Goal: Task Accomplishment & Management: Use online tool/utility

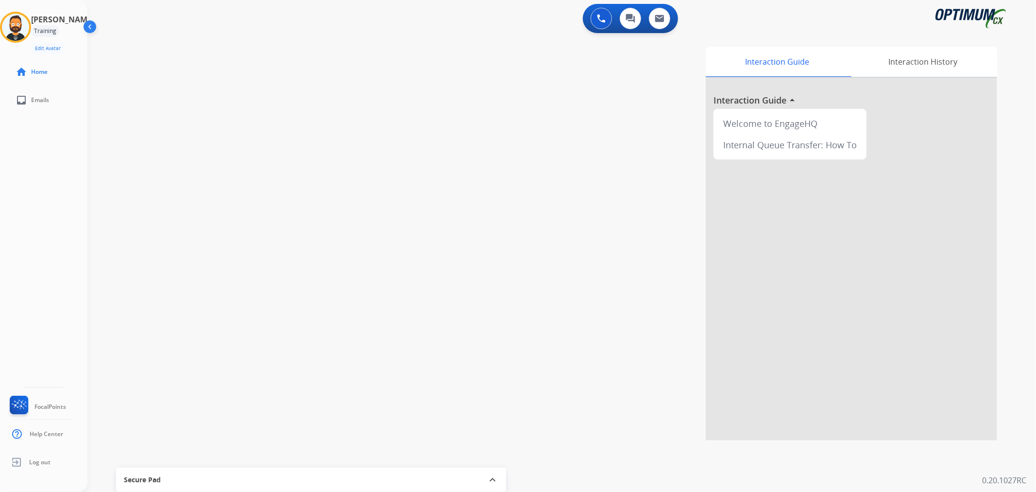
click at [23, 25] on img at bounding box center [15, 27] width 27 height 27
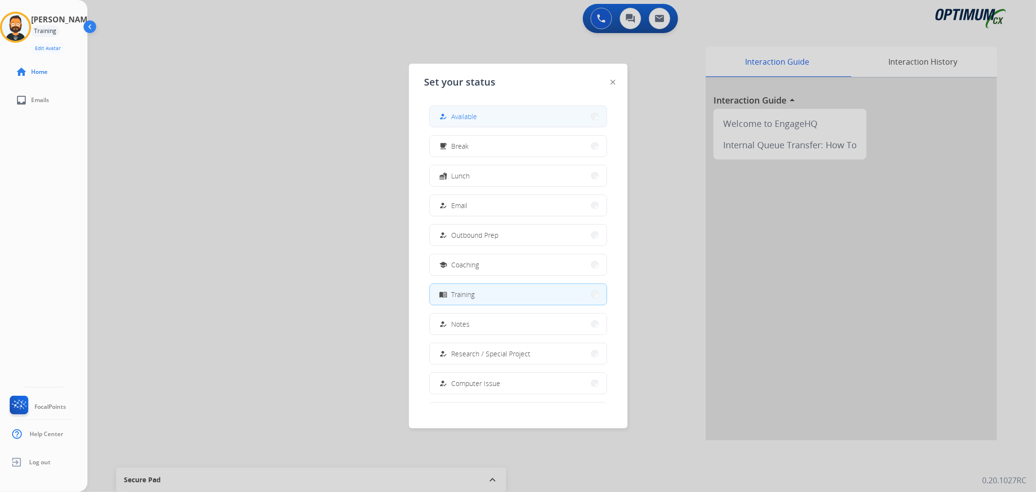
click at [498, 108] on button "how_to_reg Available" at bounding box center [518, 116] width 177 height 21
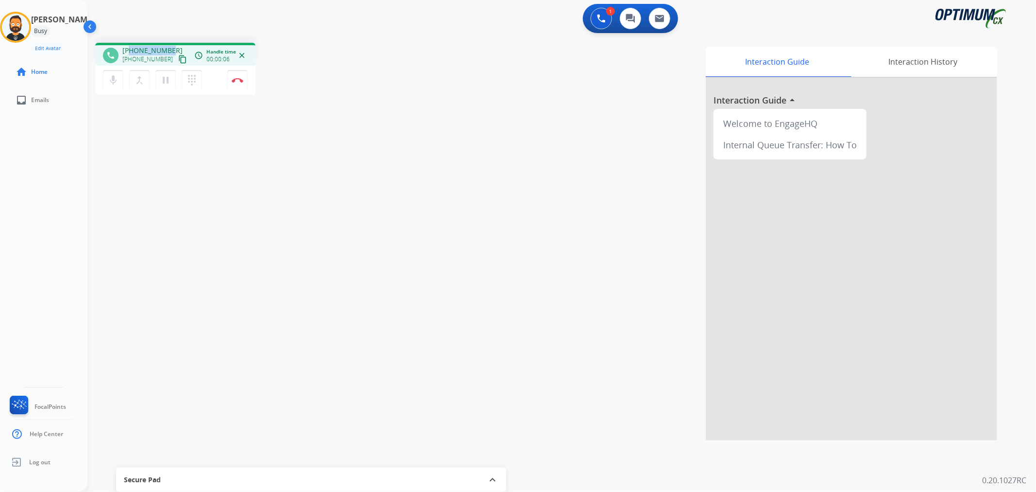
drag, startPoint x: 172, startPoint y: 47, endPoint x: 129, endPoint y: 51, distance: 43.9
click at [129, 51] on div "[PHONE_NUMBER] [PHONE_NUMBER] content_copy" at bounding box center [155, 55] width 66 height 19
copy span "5178418700"
click at [239, 74] on button "Disconnect" at bounding box center [237, 80] width 20 height 20
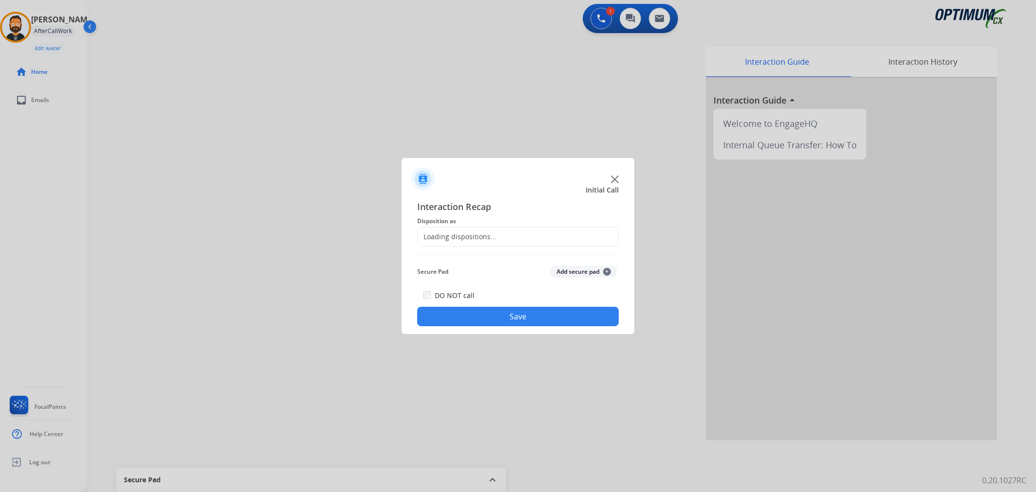
click at [455, 232] on div "Loading dispositions..." at bounding box center [457, 237] width 79 height 10
click at [459, 238] on input "text" at bounding box center [518, 236] width 202 height 19
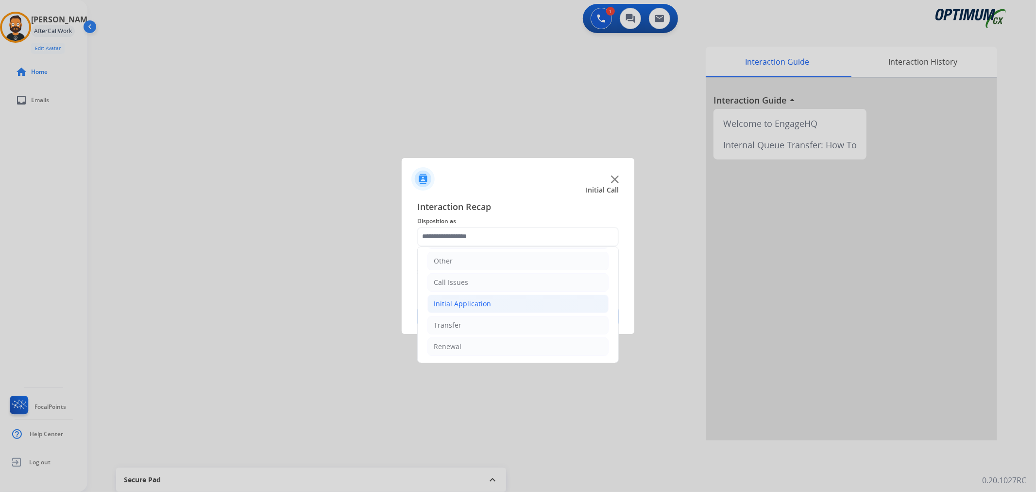
click at [451, 305] on div "Initial Application" at bounding box center [462, 304] width 57 height 10
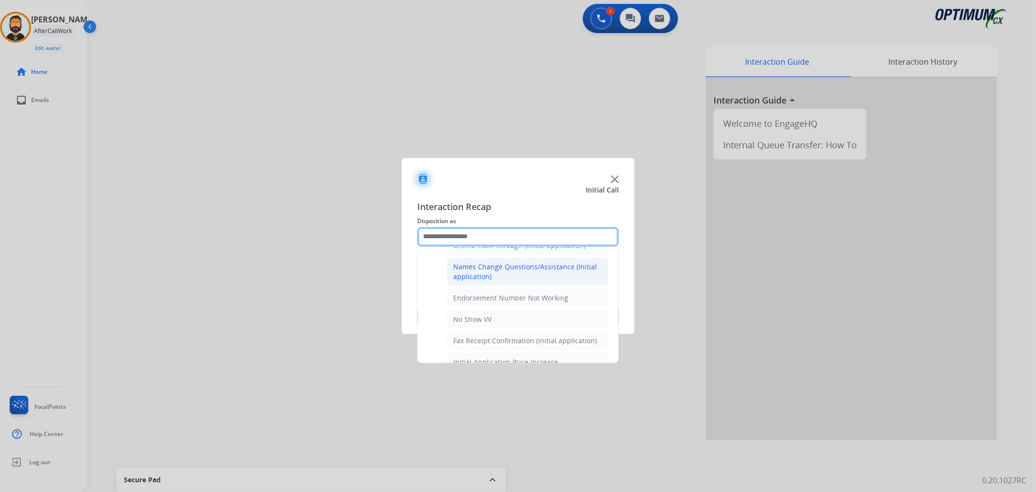
scroll to position [142, 0]
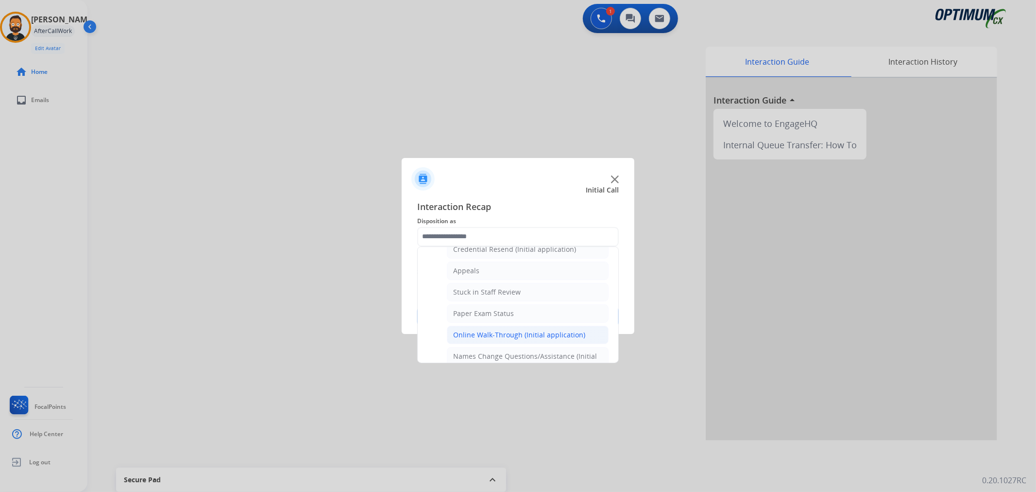
click at [502, 337] on div "Online Walk-Through (Initial application)" at bounding box center [519, 335] width 132 height 10
type input "**********"
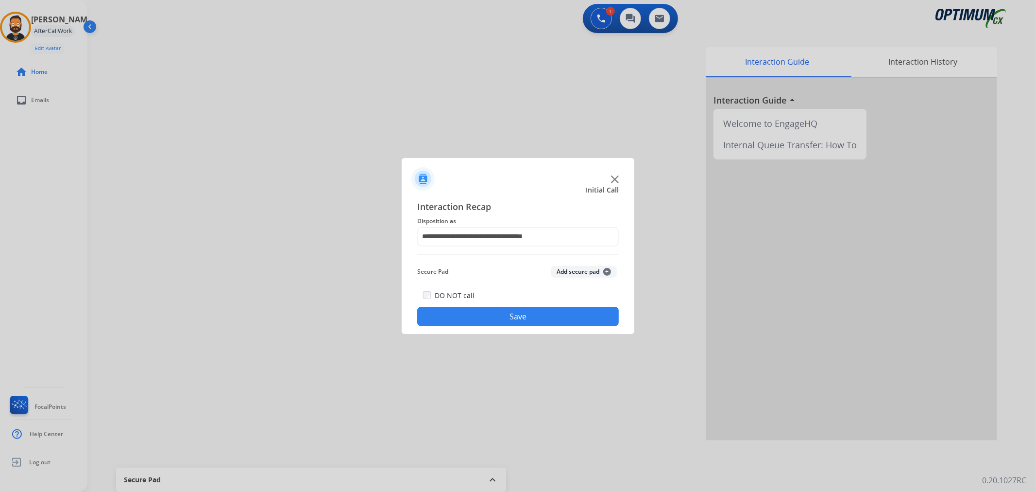
click at [504, 324] on button "Save" at bounding box center [518, 315] width 202 height 19
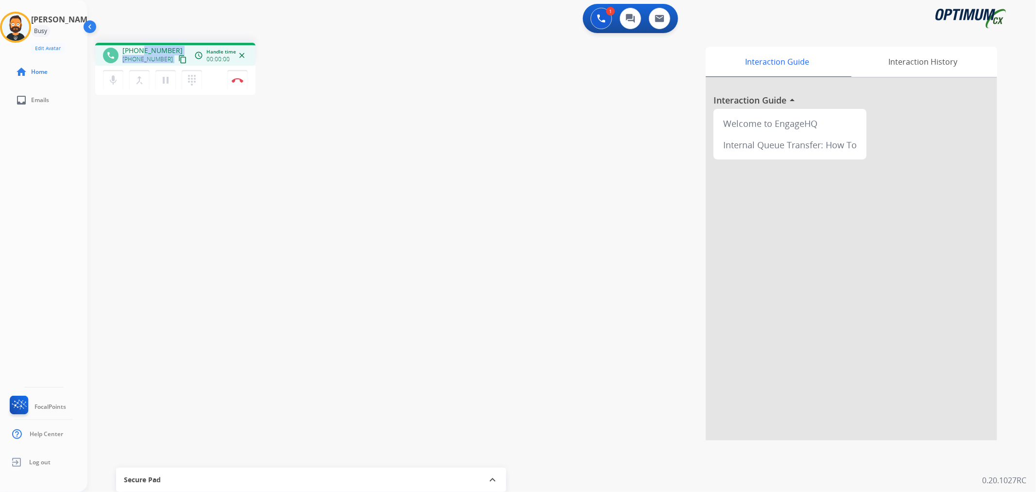
drag, startPoint x: 175, startPoint y: 47, endPoint x: 149, endPoint y: 29, distance: 31.5
click at [142, 49] on div "[PHONE_NUMBER] [PHONE_NUMBER] content_copy" at bounding box center [155, 55] width 66 height 19
click at [152, 22] on div "1 Voice Interactions 0 Chat Interactions 0 Email Interactions" at bounding box center [556, 19] width 914 height 31
drag, startPoint x: 171, startPoint y: 44, endPoint x: 131, endPoint y: 46, distance: 39.9
click at [131, 46] on div "phone [PHONE_NUMBER] [PHONE_NUMBER] content_copy access_time Call metrics Queue…" at bounding box center [175, 54] width 160 height 23
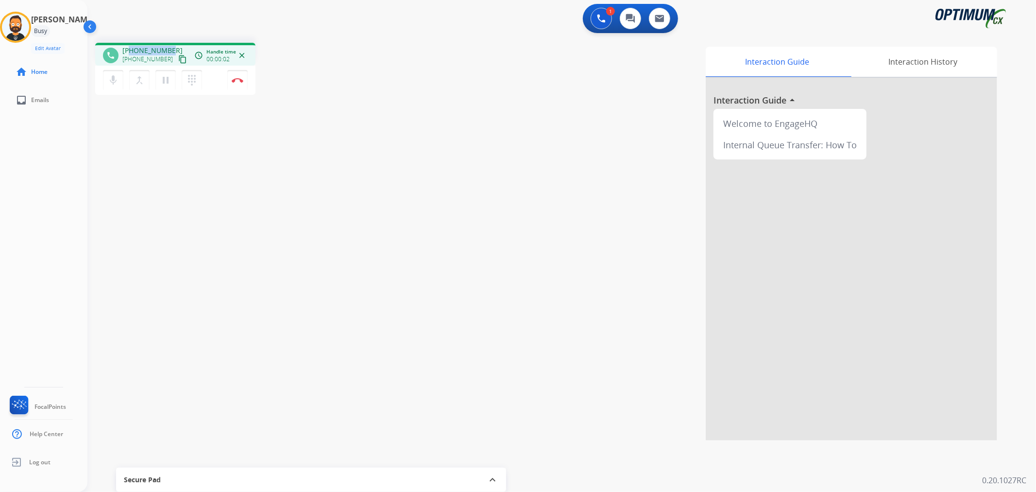
copy span "8452473642"
click at [237, 79] on img at bounding box center [238, 80] width 12 height 5
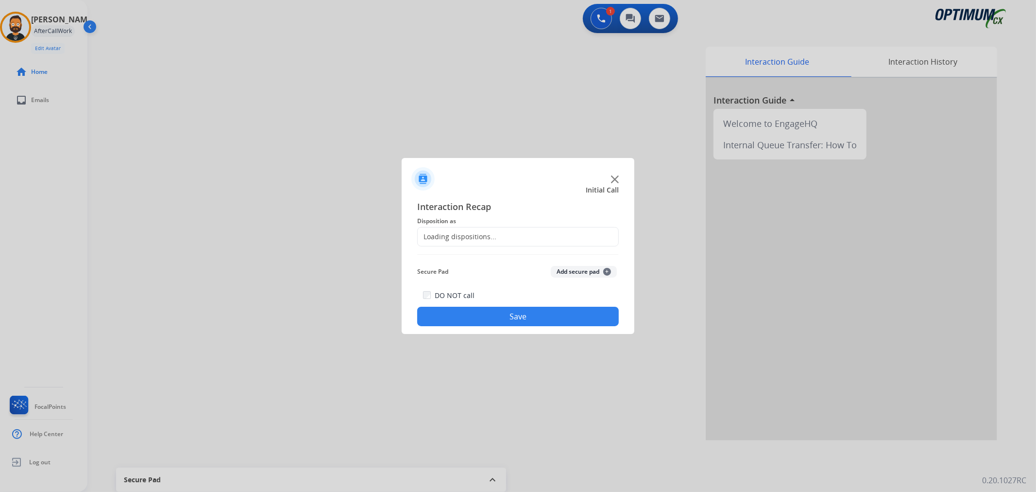
click at [476, 228] on div "Loading dispositions..." at bounding box center [518, 236] width 202 height 19
click at [478, 232] on div "Loading dispositions..." at bounding box center [457, 237] width 79 height 10
click at [488, 237] on input "text" at bounding box center [518, 236] width 202 height 19
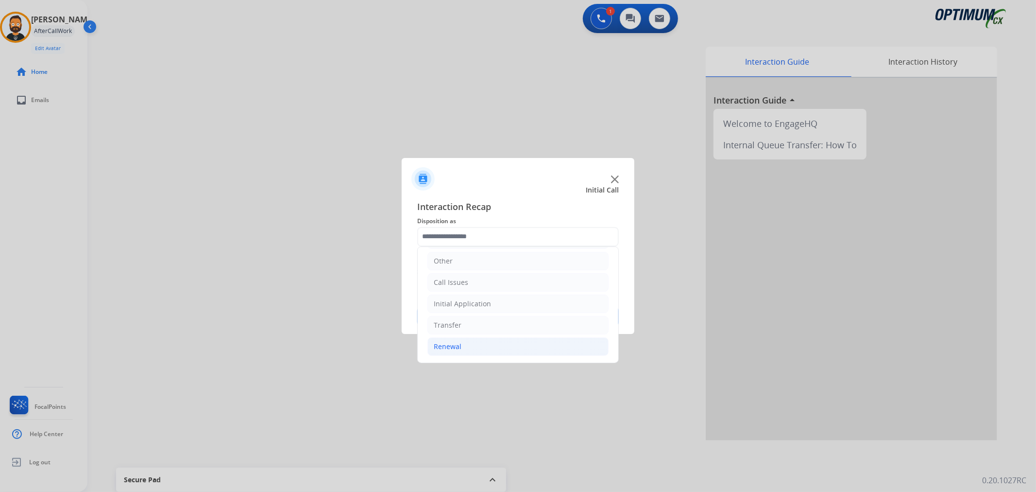
click at [460, 343] on li "Renewal" at bounding box center [517, 346] width 181 height 18
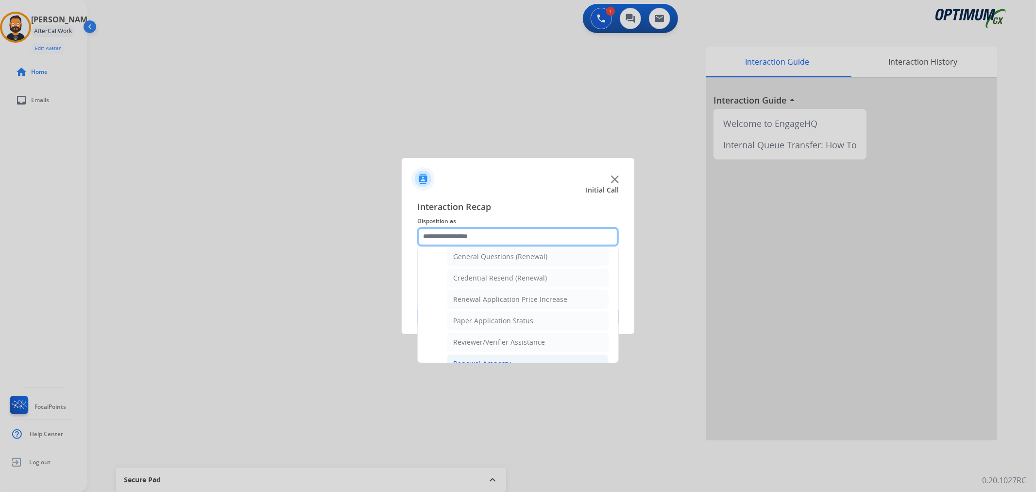
scroll to position [337, 0]
click at [500, 318] on div "Renewal Amnesty" at bounding box center [482, 321] width 58 height 10
type input "**********"
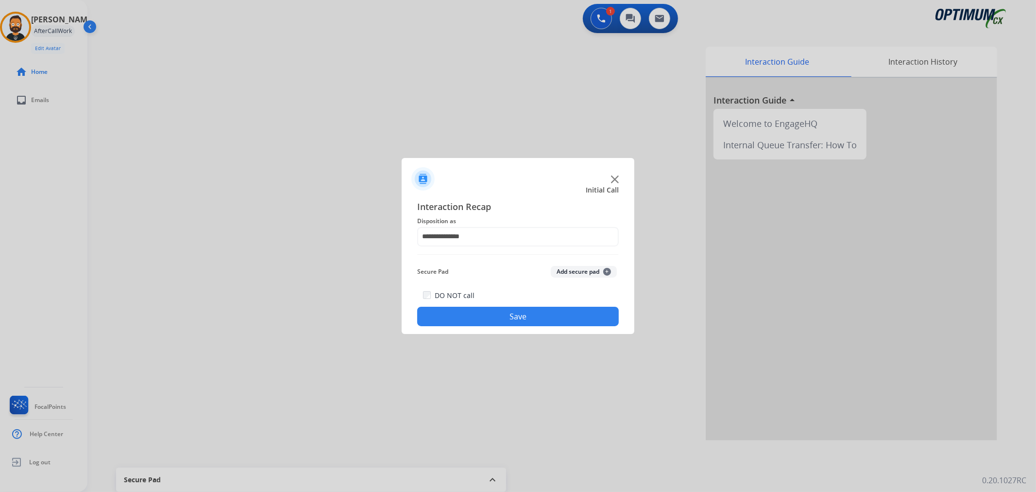
click at [499, 318] on button "Save" at bounding box center [518, 315] width 202 height 19
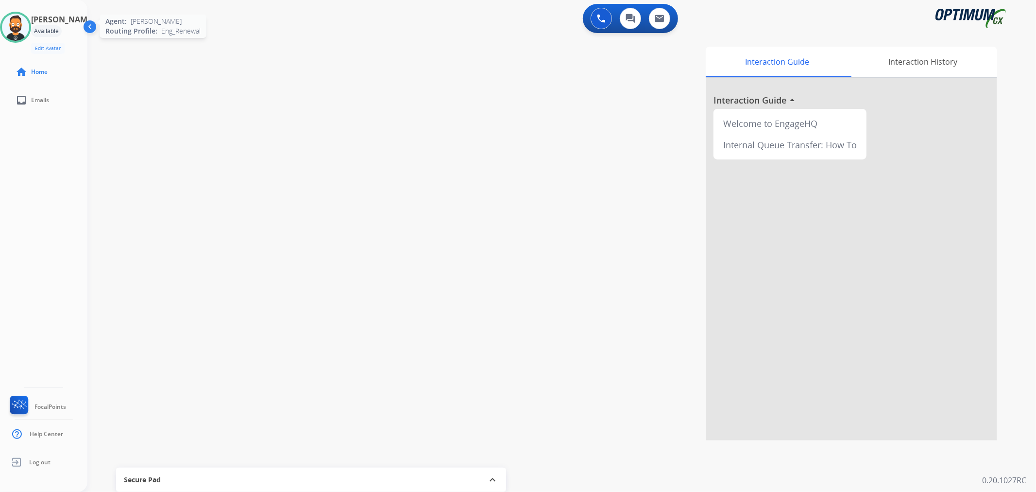
click at [25, 18] on img at bounding box center [15, 27] width 27 height 27
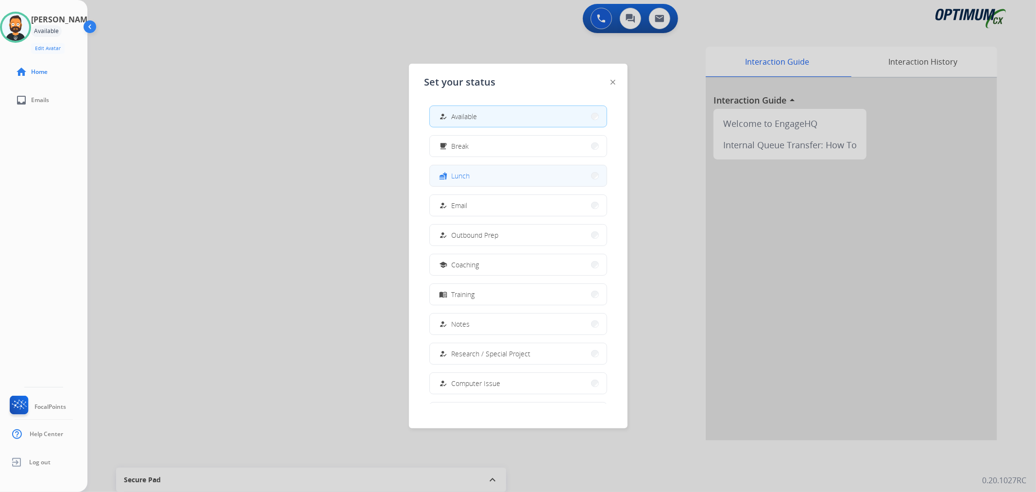
click at [493, 171] on button "fastfood Lunch" at bounding box center [518, 175] width 177 height 21
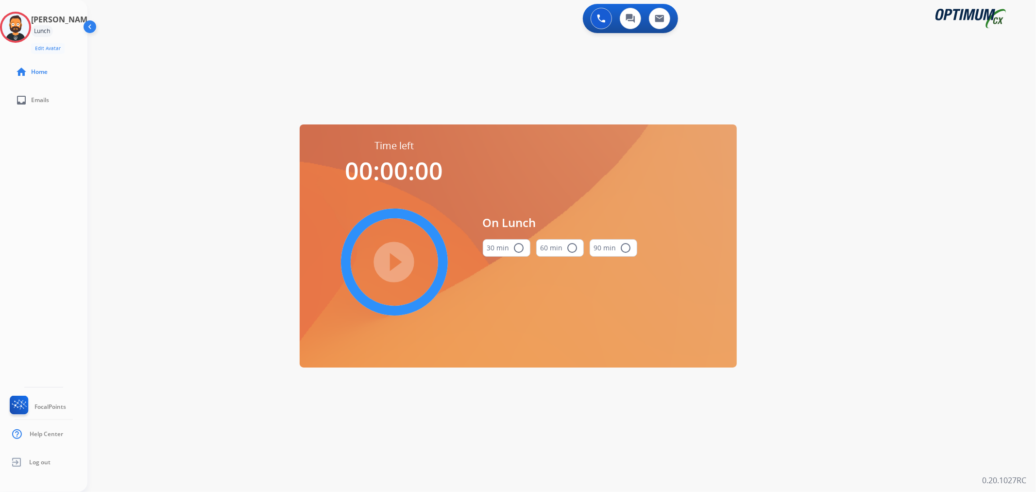
click at [496, 243] on button "30 min radio_button_unchecked" at bounding box center [507, 247] width 48 height 17
click at [392, 262] on mat-icon "play_circle_filled" at bounding box center [395, 262] width 12 height 12
click at [27, 30] on icon at bounding box center [16, 28] width 32 height 32
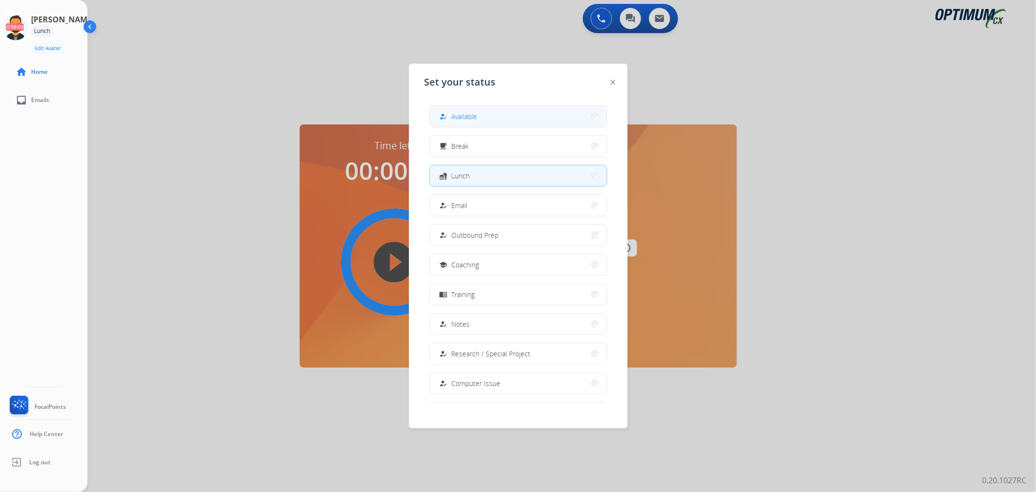
click at [508, 117] on button "how_to_reg Available" at bounding box center [518, 116] width 177 height 21
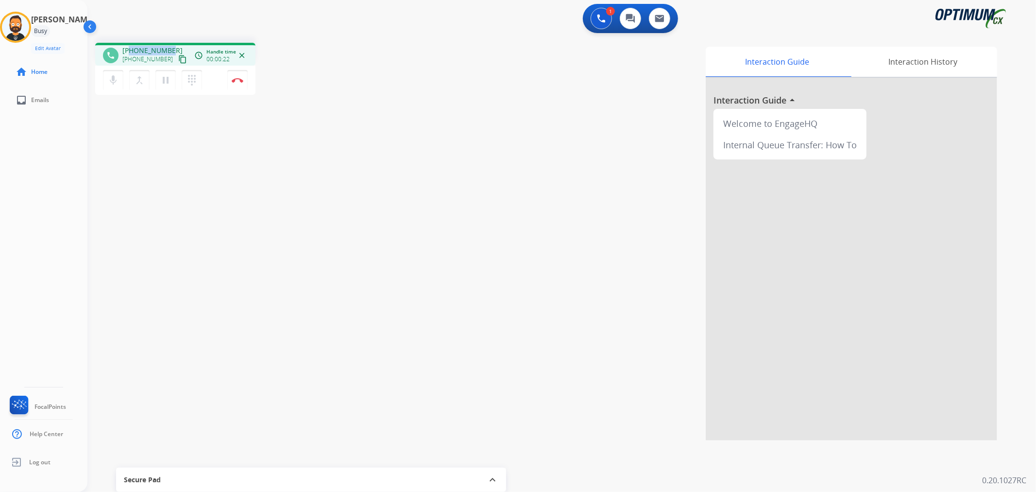
drag, startPoint x: 162, startPoint y: 44, endPoint x: 130, endPoint y: 46, distance: 32.6
click at [130, 46] on div "phone [PHONE_NUMBER] [PHONE_NUMBER] content_copy access_time Call metrics Queue…" at bounding box center [175, 54] width 160 height 23
copy span "6787081418"
click at [239, 78] on img at bounding box center [238, 80] width 12 height 5
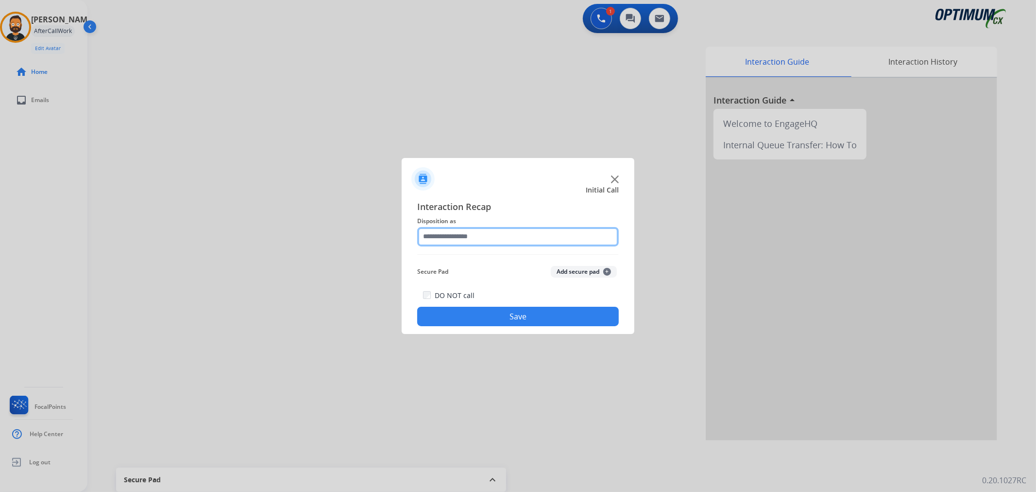
drag, startPoint x: 461, startPoint y: 231, endPoint x: 463, endPoint y: 240, distance: 9.3
click at [461, 232] on input "text" at bounding box center [518, 236] width 202 height 19
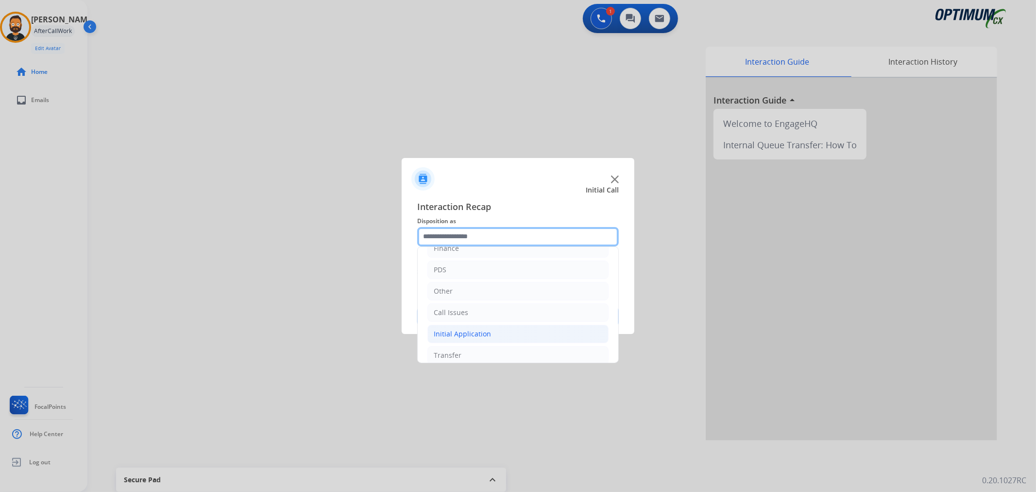
scroll to position [67, 0]
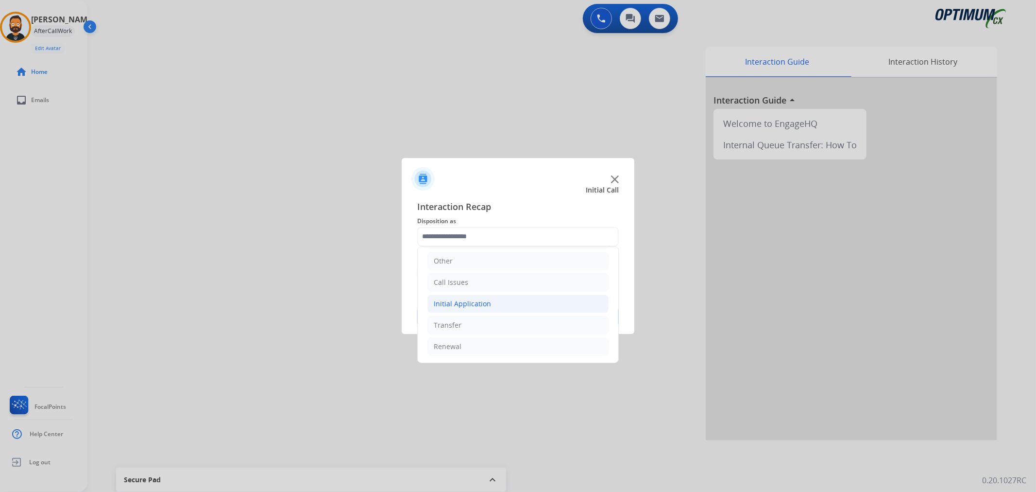
click at [481, 304] on div "Initial Application" at bounding box center [462, 304] width 57 height 10
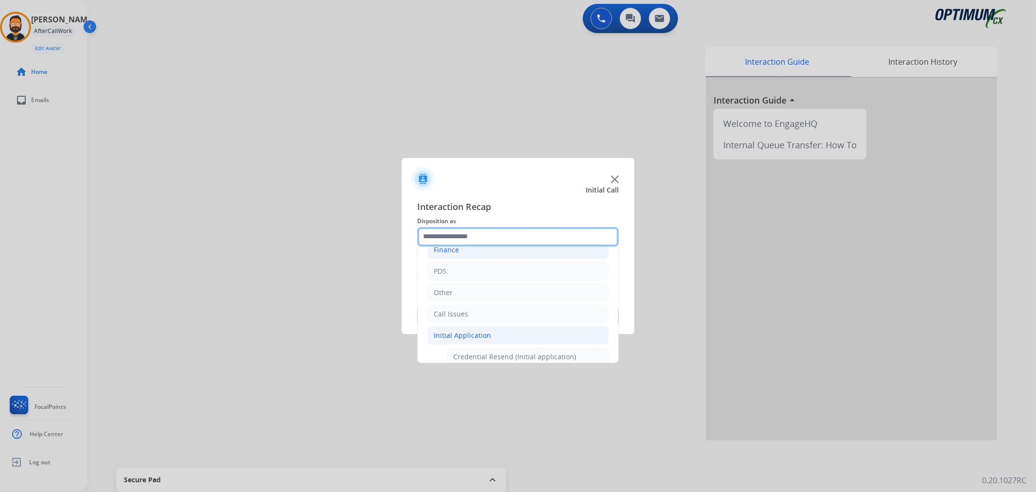
scroll to position [0, 0]
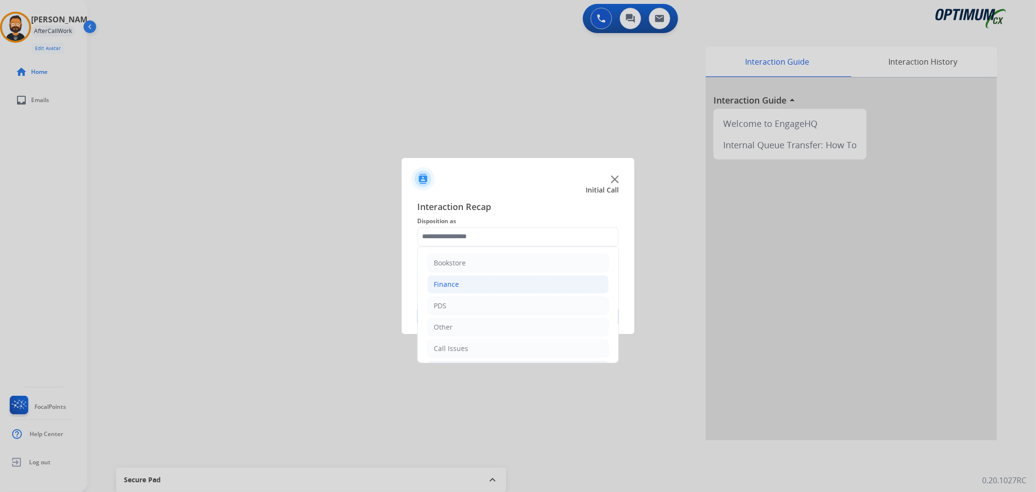
click at [468, 284] on li "Finance" at bounding box center [517, 284] width 181 height 18
click at [477, 303] on div "Refund Status" at bounding box center [476, 306] width 46 height 10
type input "**********"
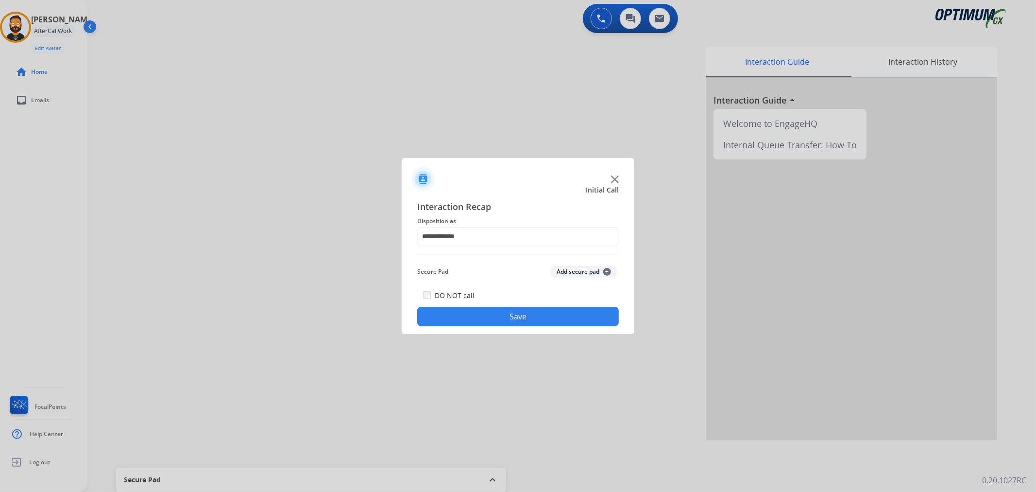
click at [481, 322] on button "Save" at bounding box center [518, 315] width 202 height 19
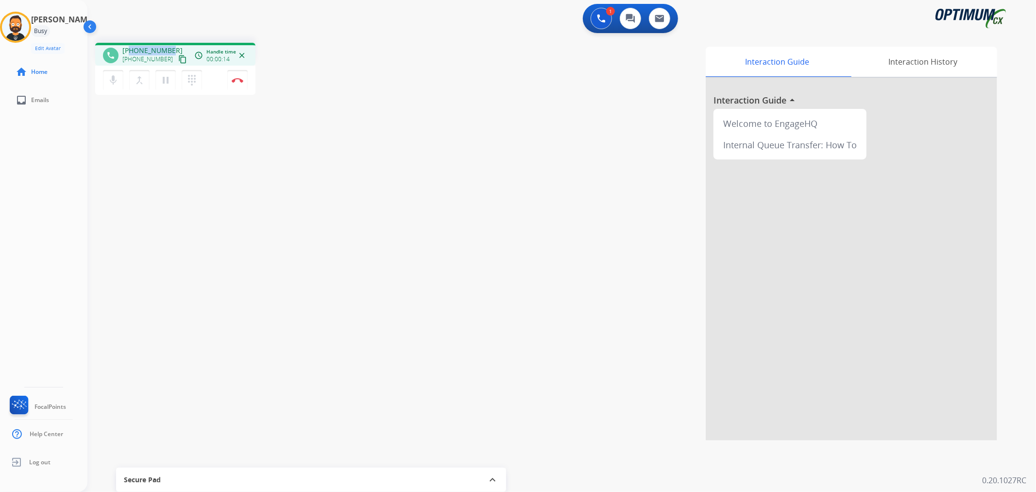
drag, startPoint x: 174, startPoint y: 46, endPoint x: 129, endPoint y: 47, distance: 45.2
click at [129, 47] on div "[PHONE_NUMBER] [PHONE_NUMBER] content_copy" at bounding box center [155, 55] width 66 height 19
copy span "3174464471"
click at [165, 80] on mat-icon "pause" at bounding box center [166, 80] width 12 height 12
click at [168, 83] on mat-icon "play_arrow" at bounding box center [166, 80] width 12 height 12
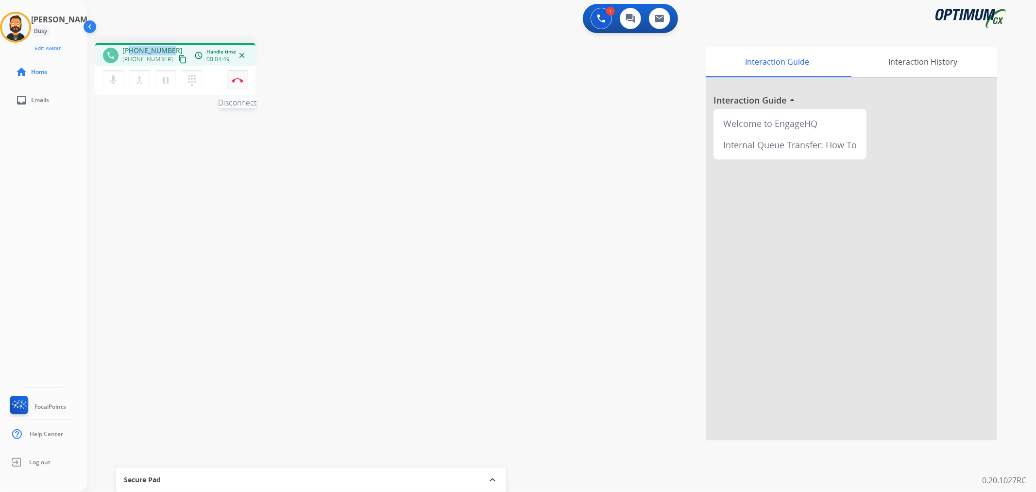
click at [239, 84] on button "Disconnect" at bounding box center [237, 80] width 20 height 20
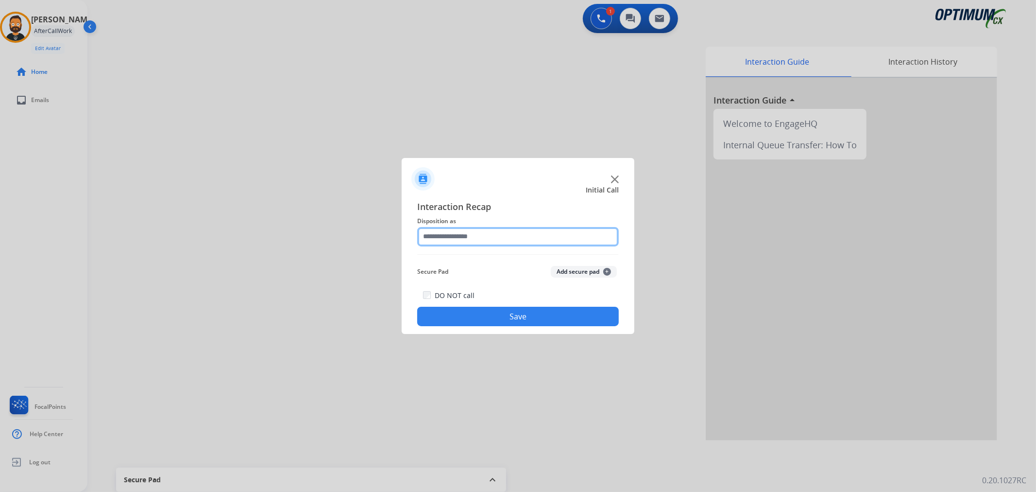
click at [458, 229] on input "text" at bounding box center [518, 236] width 202 height 19
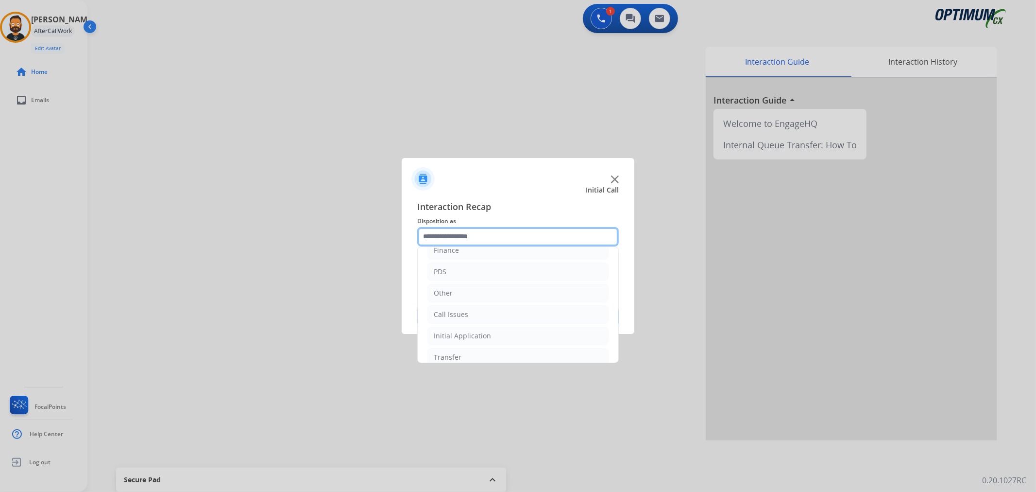
scroll to position [67, 0]
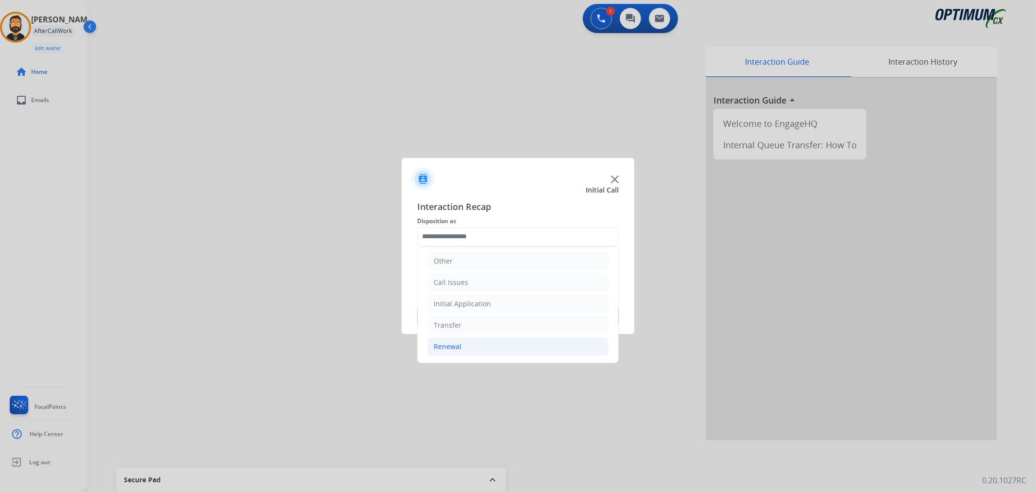
click at [483, 348] on li "Renewal" at bounding box center [517, 346] width 181 height 18
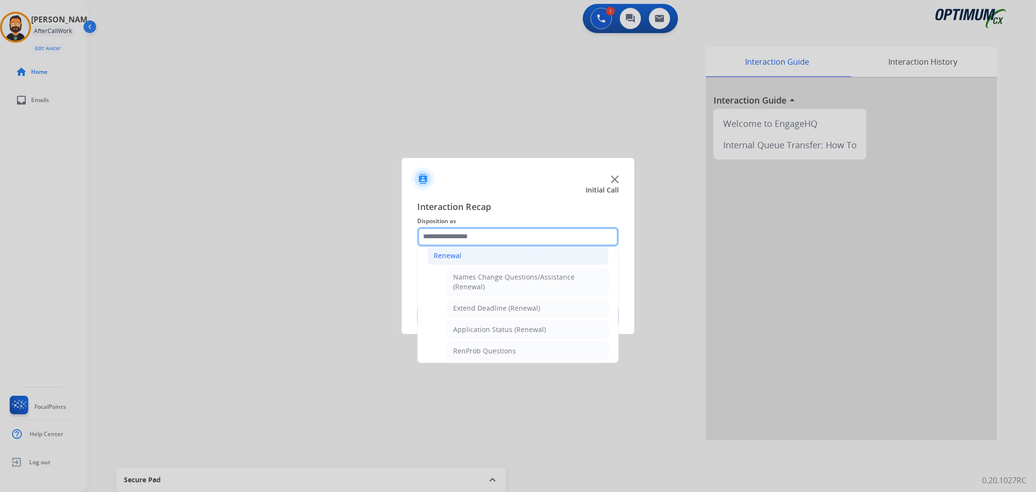
scroll to position [246, 0]
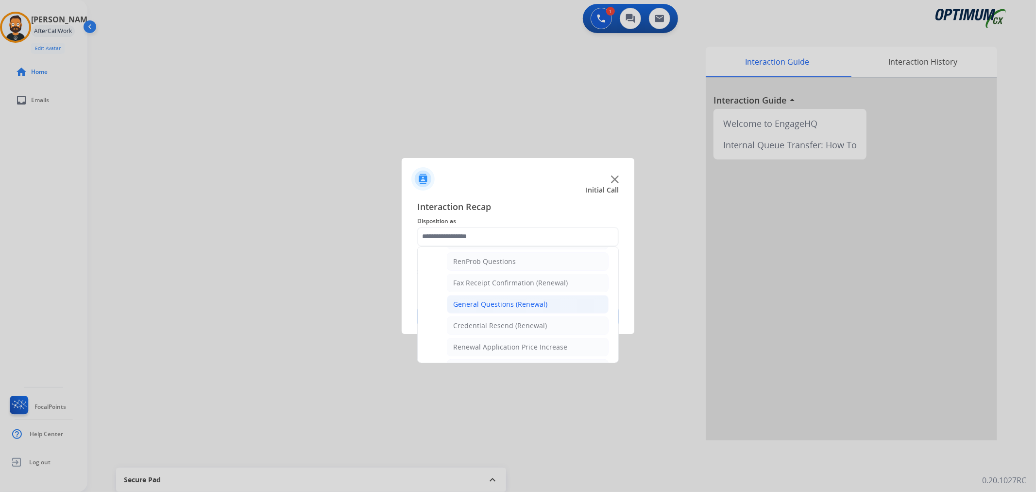
click at [481, 306] on div "General Questions (Renewal)" at bounding box center [500, 304] width 94 height 10
type input "**********"
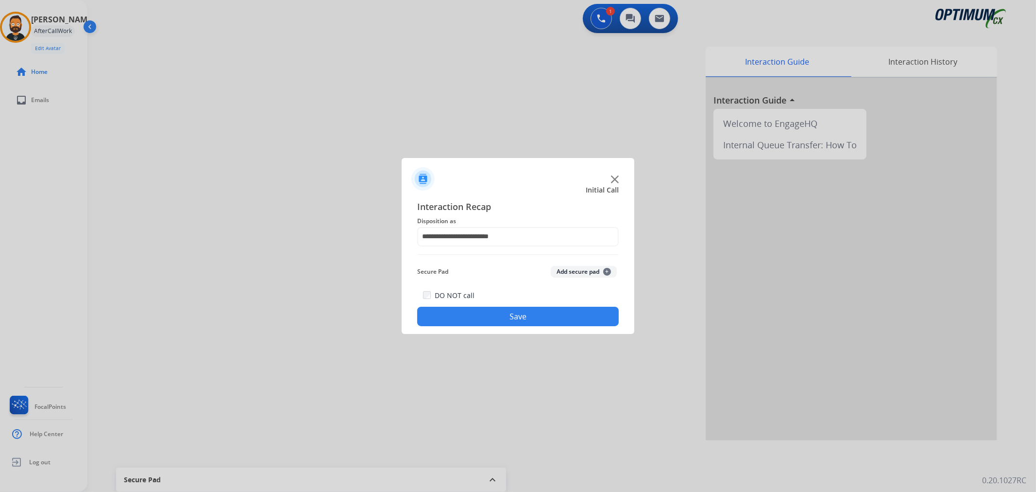
click at [474, 318] on button "Save" at bounding box center [518, 315] width 202 height 19
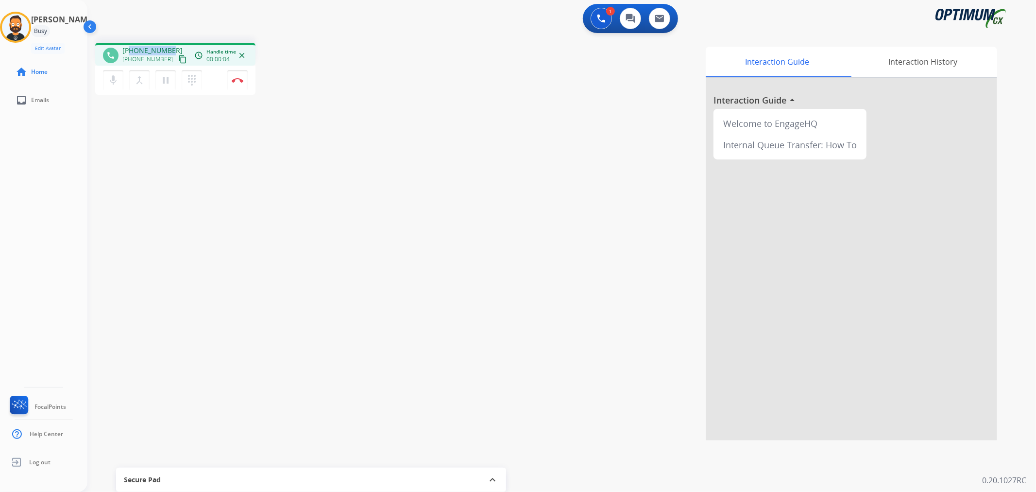
drag, startPoint x: 171, startPoint y: 45, endPoint x: 130, endPoint y: 51, distance: 41.6
click at [130, 51] on div "[PHONE_NUMBER] [PHONE_NUMBER] content_copy" at bounding box center [155, 55] width 66 height 19
copy span "5616191765"
click at [241, 83] on button "Disconnect" at bounding box center [237, 80] width 20 height 20
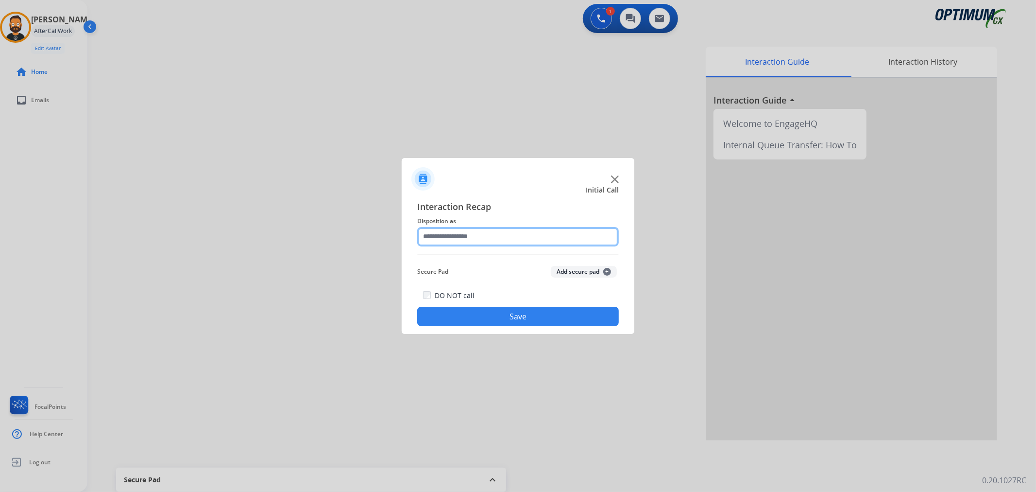
click at [465, 230] on input "text" at bounding box center [518, 236] width 202 height 19
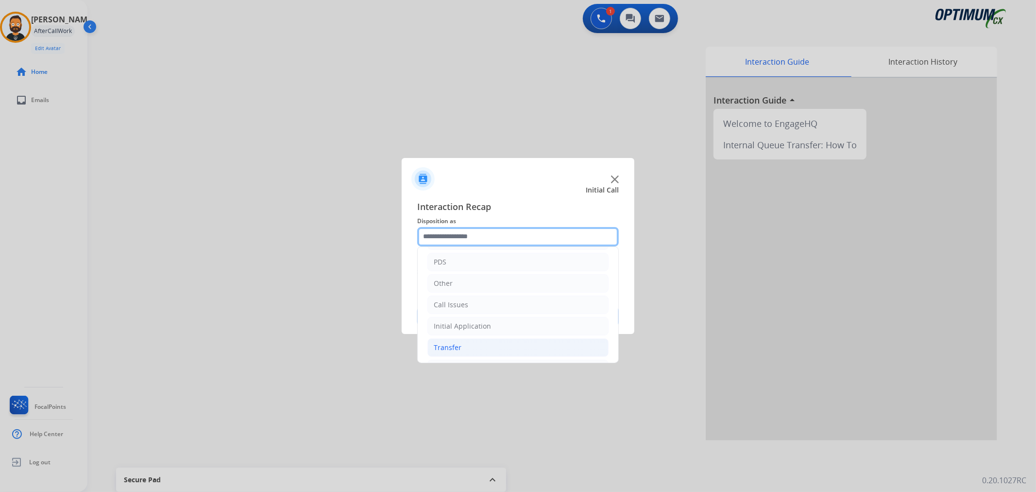
scroll to position [67, 0]
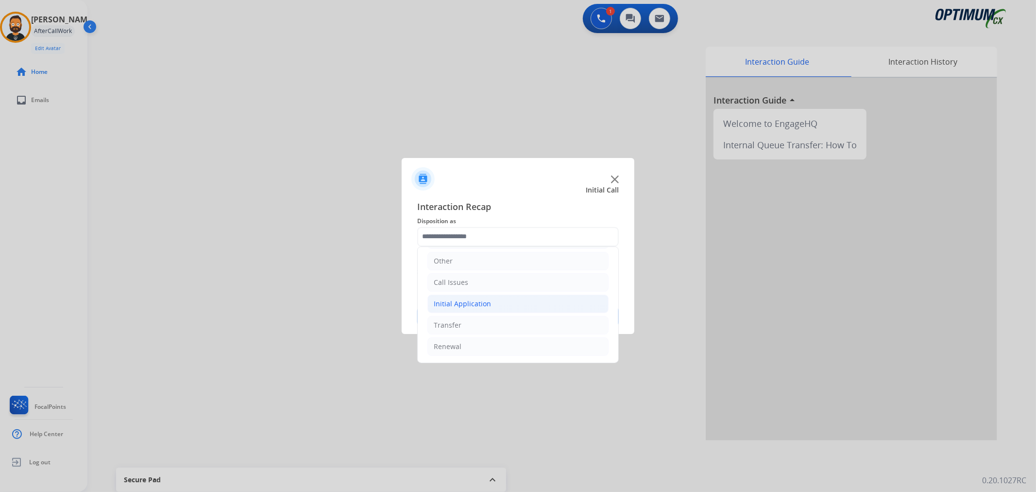
click at [474, 299] on div "Initial Application" at bounding box center [462, 304] width 57 height 10
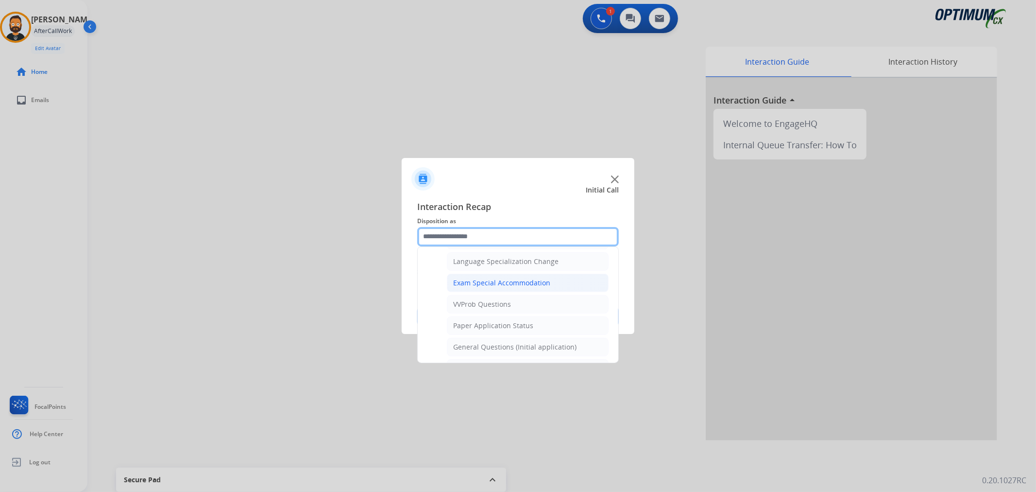
scroll to position [516, 0]
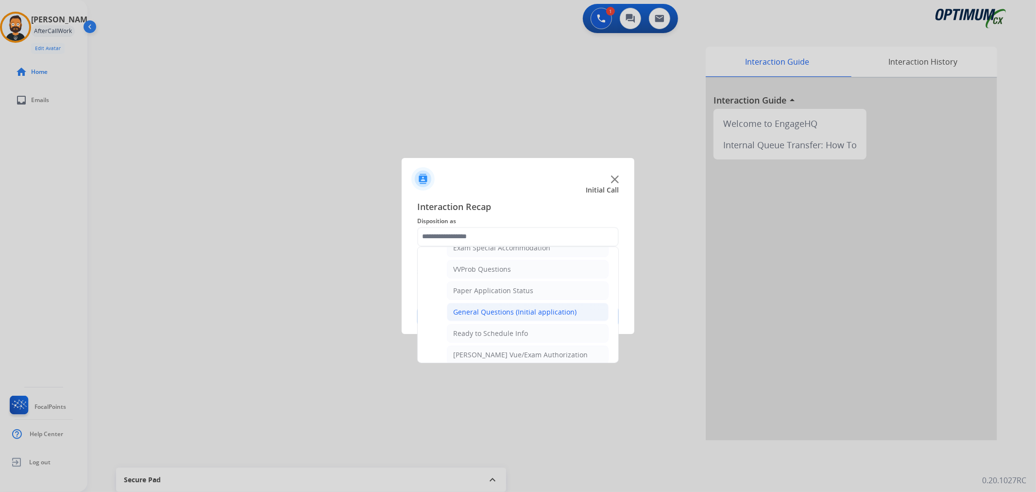
click at [510, 311] on div "General Questions (Initial application)" at bounding box center [514, 312] width 123 height 10
type input "**********"
click at [510, 311] on button "Save" at bounding box center [518, 315] width 202 height 19
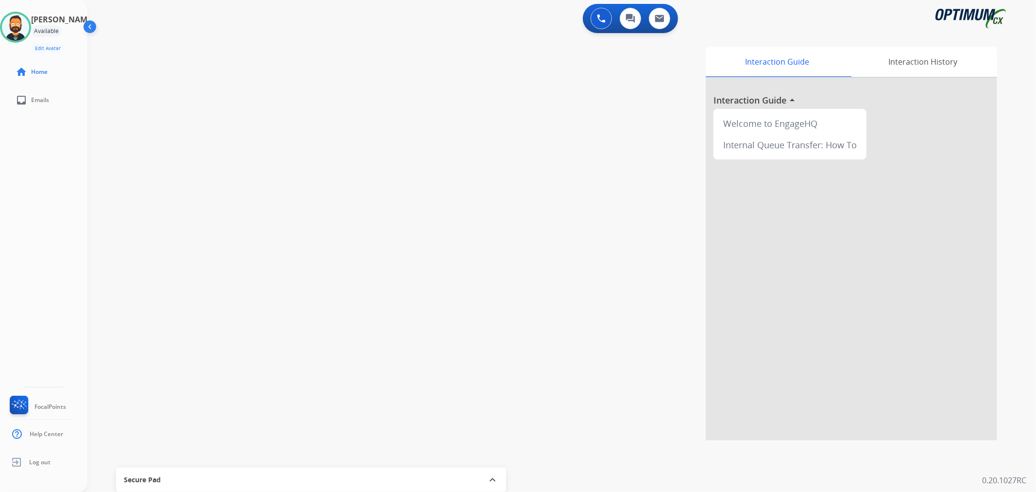
click at [207, 215] on div "swap_horiz Break voice bridge close_fullscreen Connect 3-Way Call merge_type Se…" at bounding box center [549, 237] width 925 height 405
drag, startPoint x: 170, startPoint y: 43, endPoint x: 131, endPoint y: 48, distance: 39.6
click at [131, 48] on div "phone [PHONE_NUMBER] [PHONE_NUMBER] content_copy access_time Call metrics Queue…" at bounding box center [175, 54] width 160 height 23
copy span "3529990840"
click at [241, 81] on img at bounding box center [238, 80] width 12 height 5
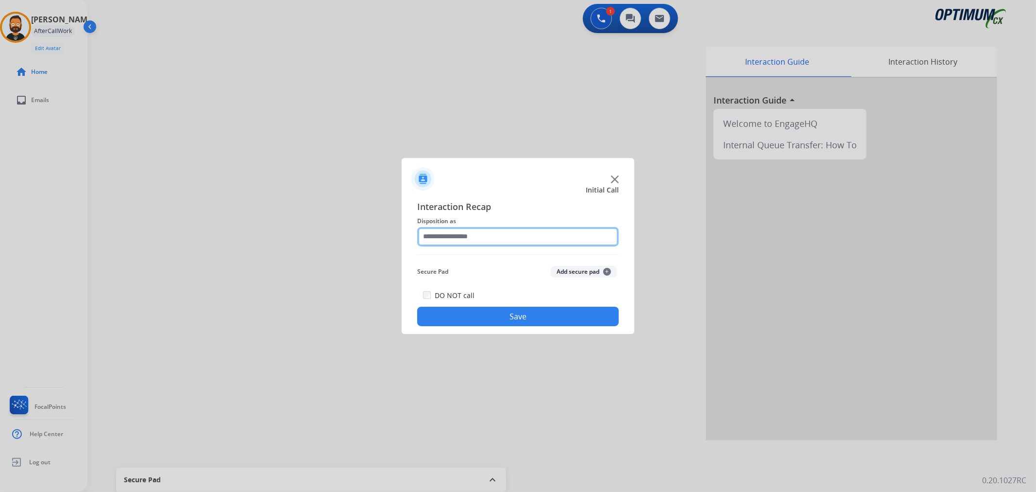
click at [425, 241] on input "text" at bounding box center [518, 236] width 202 height 19
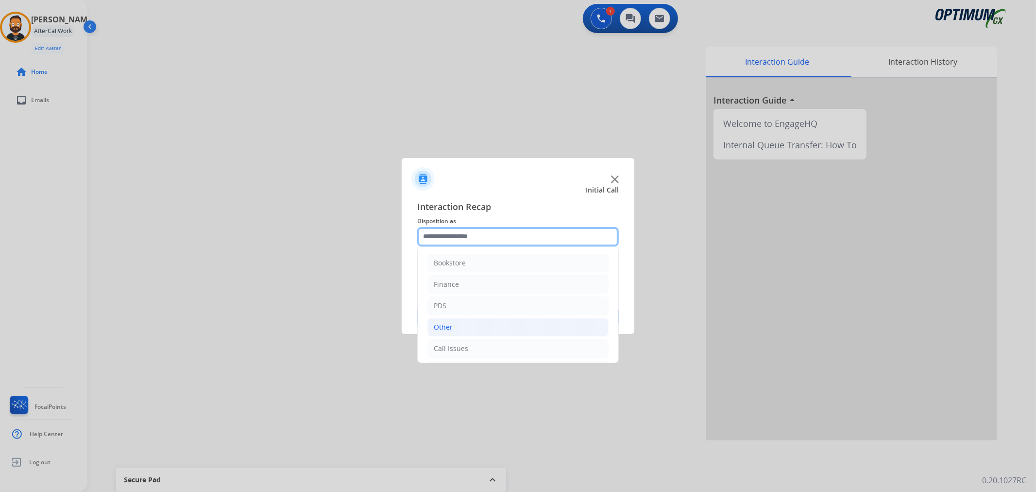
scroll to position [67, 0]
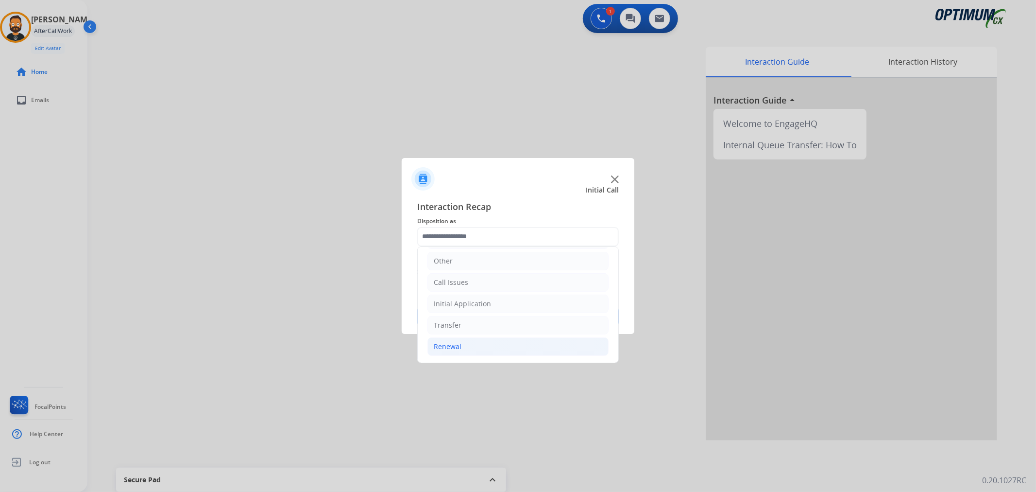
click at [460, 342] on div "Renewal" at bounding box center [448, 346] width 28 height 10
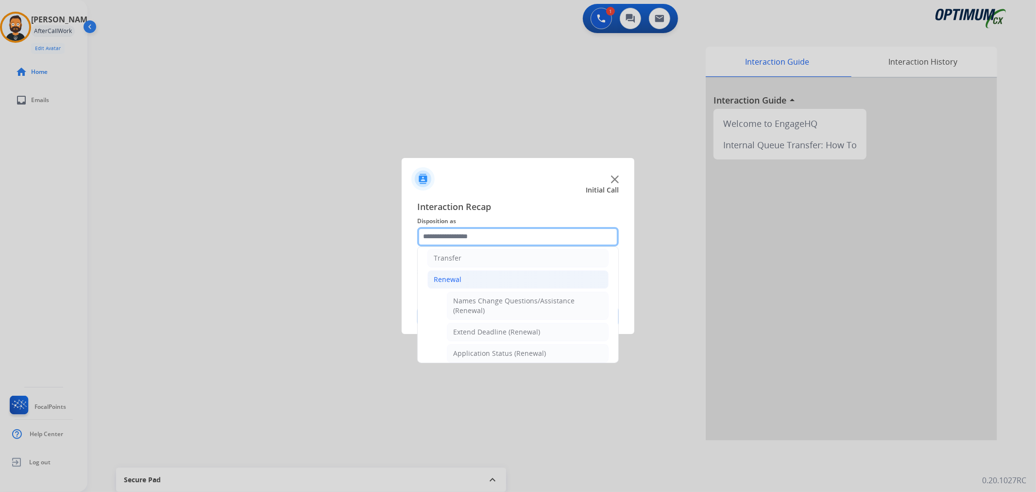
scroll to position [107, 0]
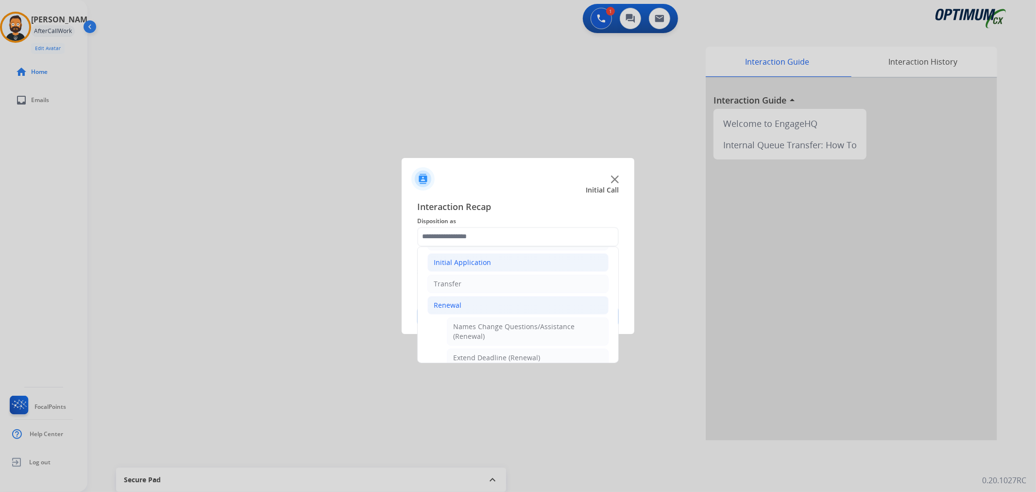
click at [476, 261] on div "Initial Application" at bounding box center [462, 262] width 57 height 10
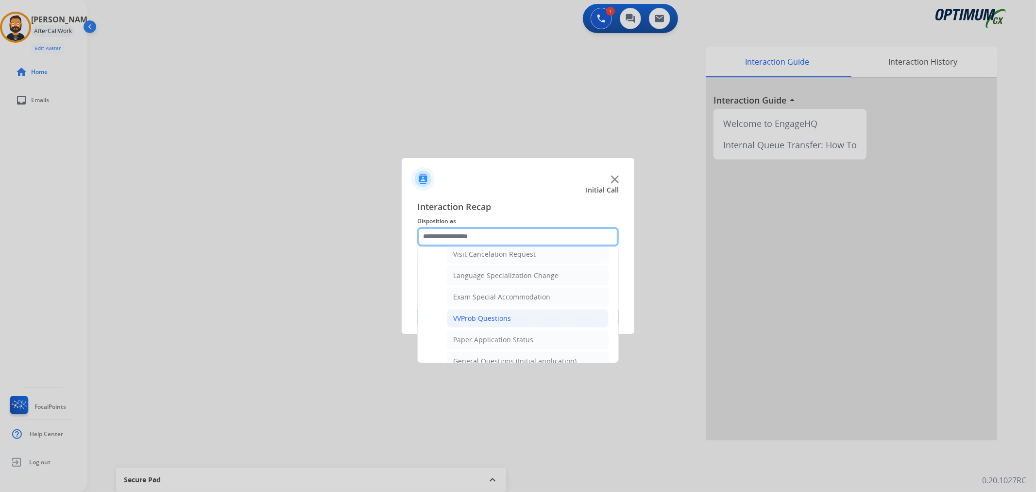
scroll to position [557, 0]
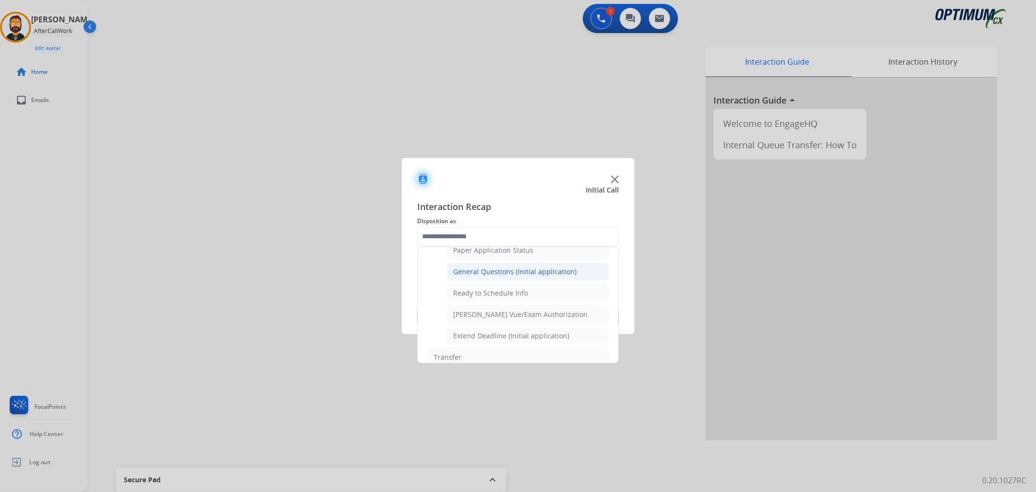
click at [503, 275] on div "General Questions (Initial application)" at bounding box center [514, 272] width 123 height 10
type input "**********"
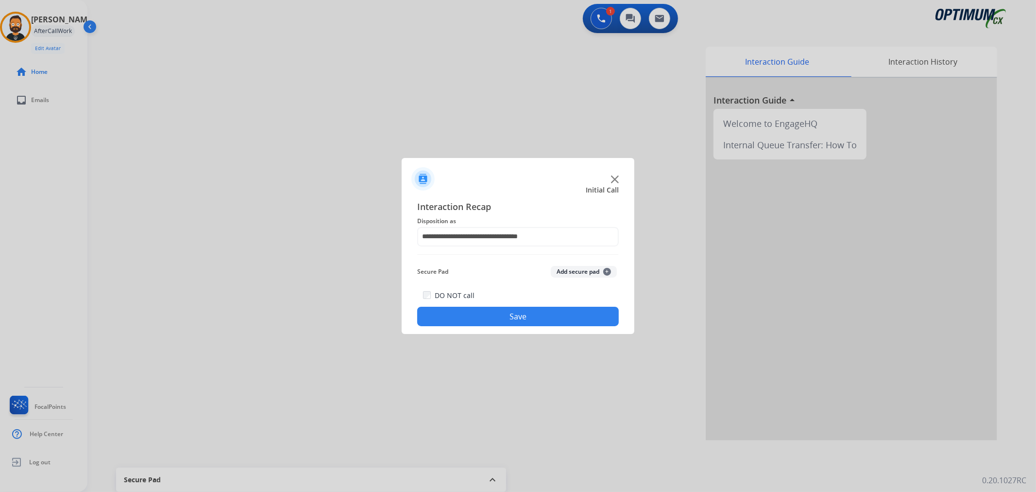
click at [498, 316] on button "Save" at bounding box center [518, 315] width 202 height 19
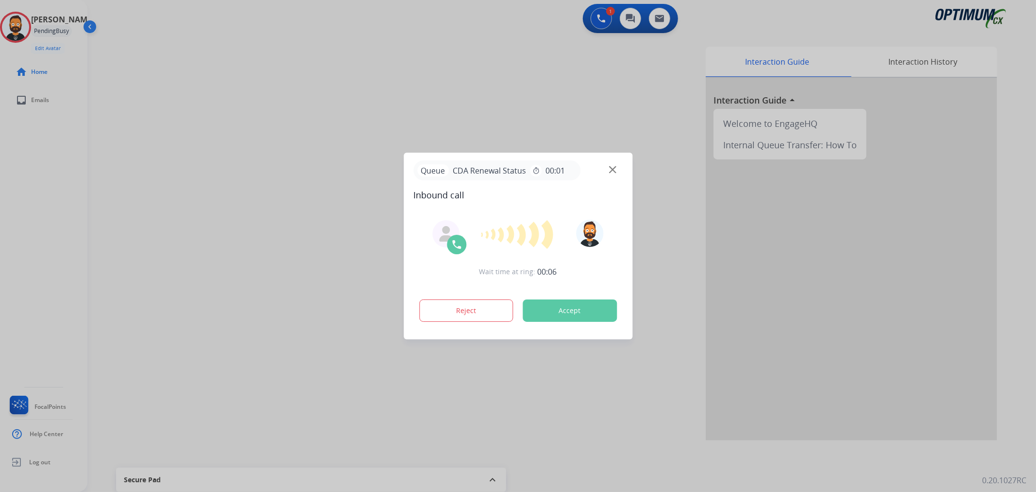
click at [226, 250] on div at bounding box center [518, 246] width 1036 height 492
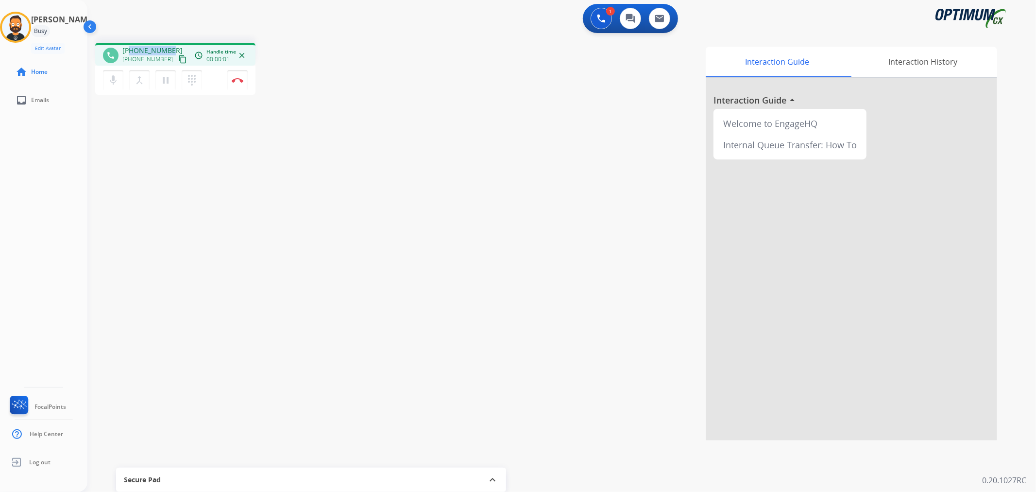
drag, startPoint x: 170, startPoint y: 44, endPoint x: 158, endPoint y: 25, distance: 22.2
click at [130, 44] on div "phone [PHONE_NUMBER] [PHONE_NUMBER] content_copy access_time Call metrics Queue…" at bounding box center [175, 54] width 160 height 23
copy span "4102992286"
click at [237, 76] on button "Disconnect" at bounding box center [237, 80] width 20 height 20
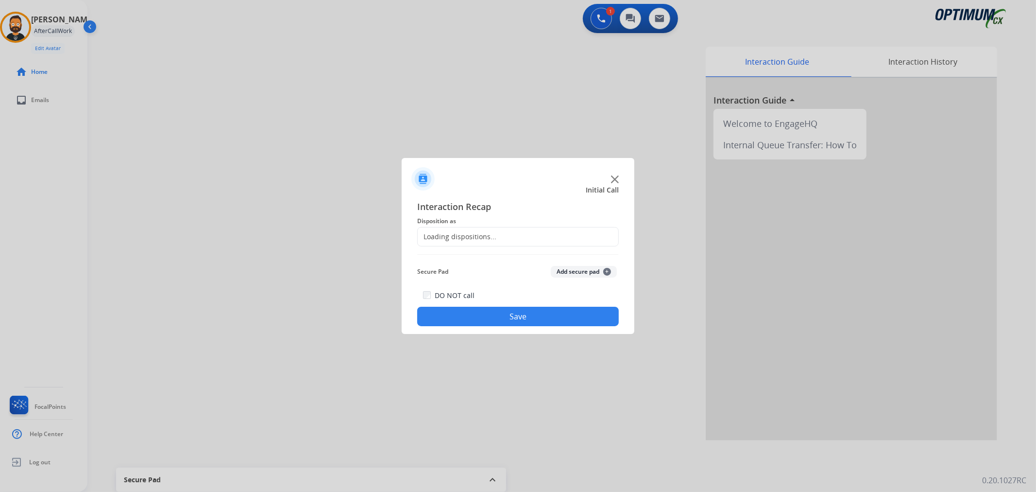
click at [483, 229] on div "Loading dispositions..." at bounding box center [518, 236] width 202 height 19
click at [487, 241] on input "text" at bounding box center [518, 236] width 202 height 19
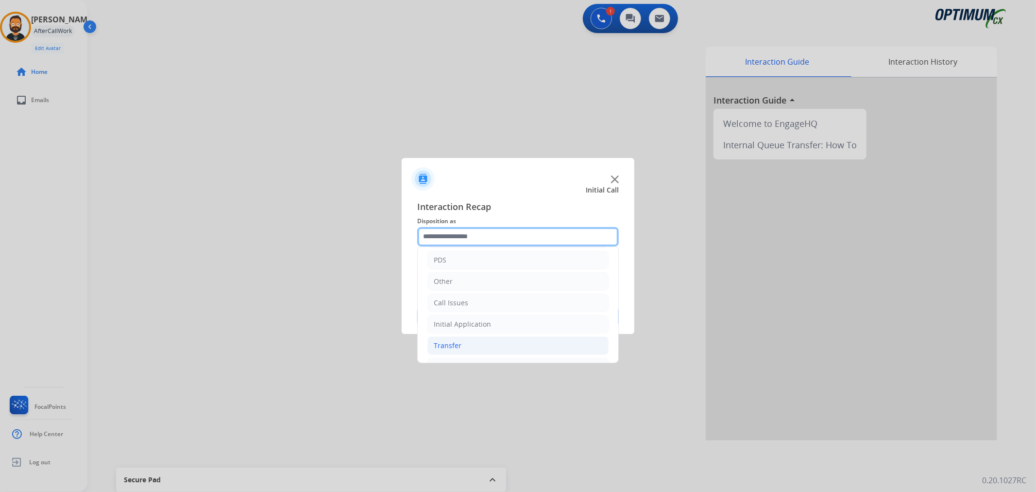
scroll to position [67, 0]
click at [455, 342] on div "Renewal" at bounding box center [448, 346] width 28 height 10
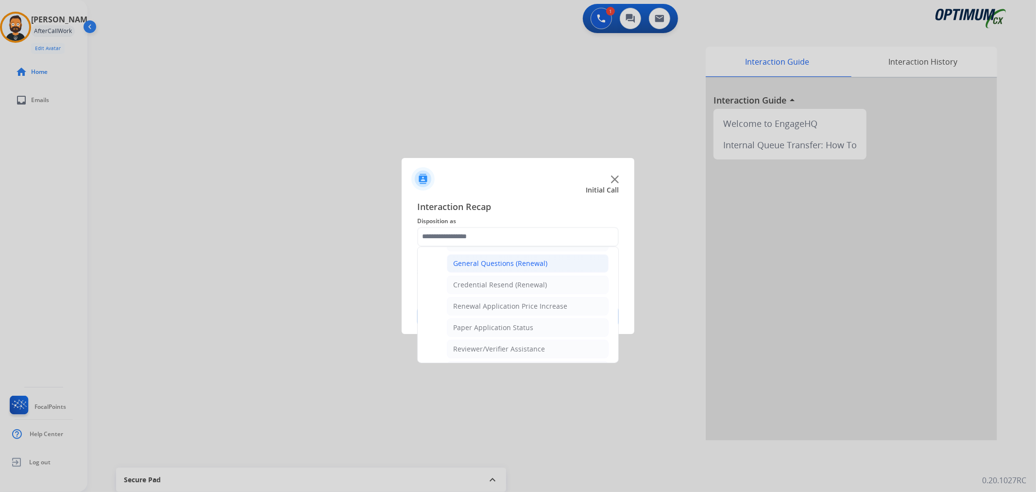
click at [521, 268] on div "General Questions (Renewal)" at bounding box center [500, 263] width 94 height 10
type input "**********"
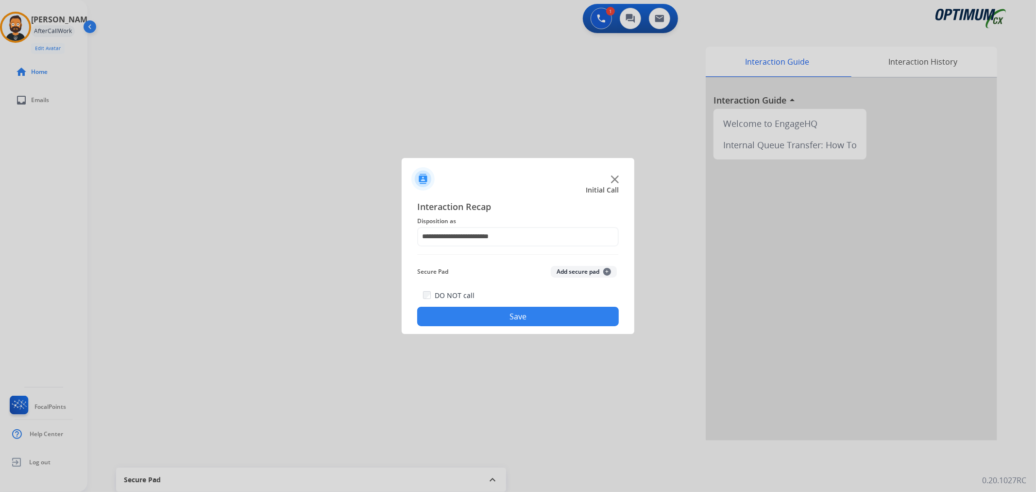
click at [500, 337] on div at bounding box center [518, 246] width 1036 height 492
click at [503, 317] on button "Save" at bounding box center [518, 315] width 202 height 19
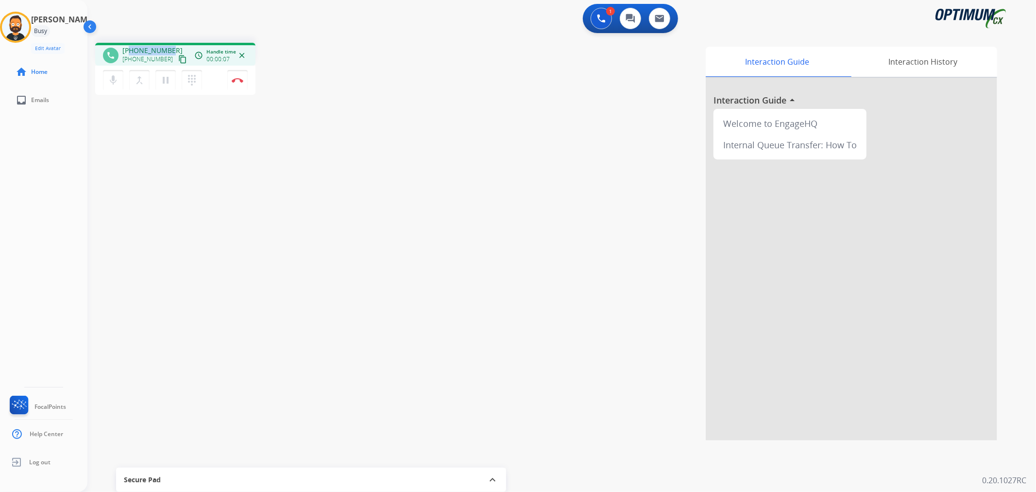
drag, startPoint x: 168, startPoint y: 45, endPoint x: 131, endPoint y: 49, distance: 36.7
click at [131, 49] on div "phone [PHONE_NUMBER] [PHONE_NUMBER] content_copy access_time Call metrics Queue…" at bounding box center [175, 54] width 160 height 23
copy span "6125093947"
click at [240, 79] on img at bounding box center [238, 80] width 12 height 5
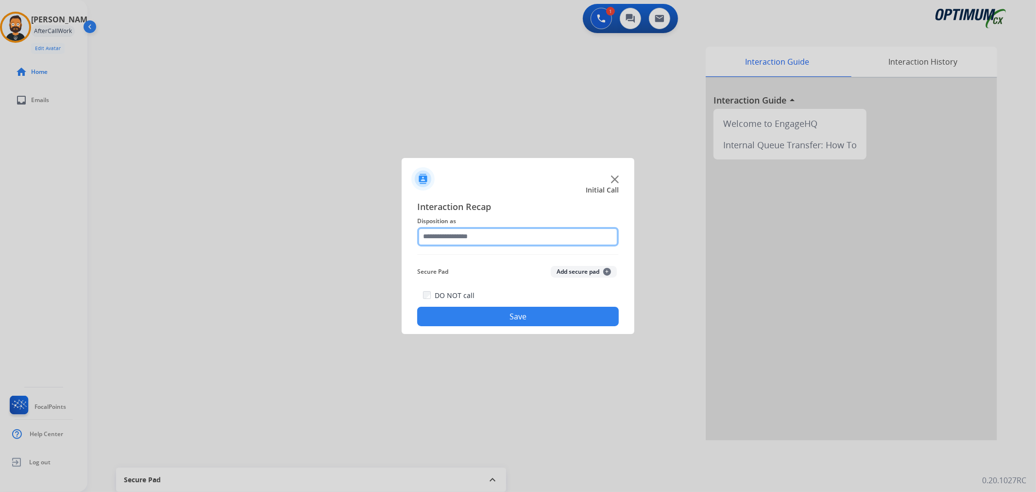
click at [496, 241] on input "text" at bounding box center [518, 236] width 202 height 19
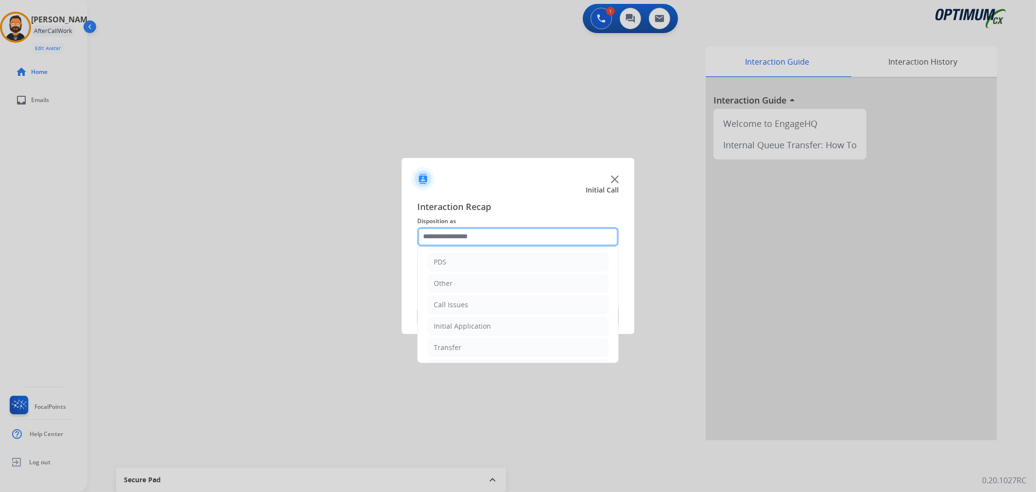
scroll to position [67, 0]
click at [477, 338] on li "Renewal" at bounding box center [517, 346] width 181 height 18
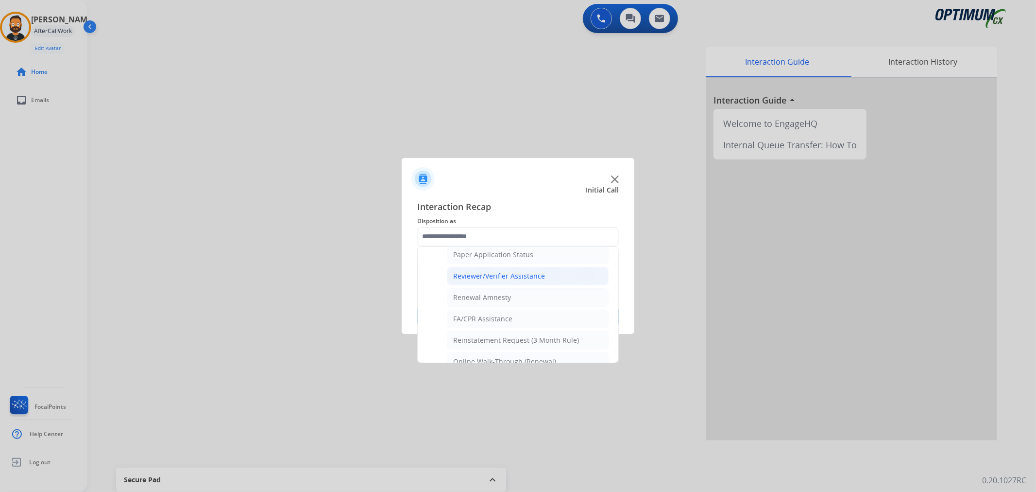
click at [502, 279] on div "Reviewer/Verifier Assistance" at bounding box center [499, 276] width 92 height 10
type input "**********"
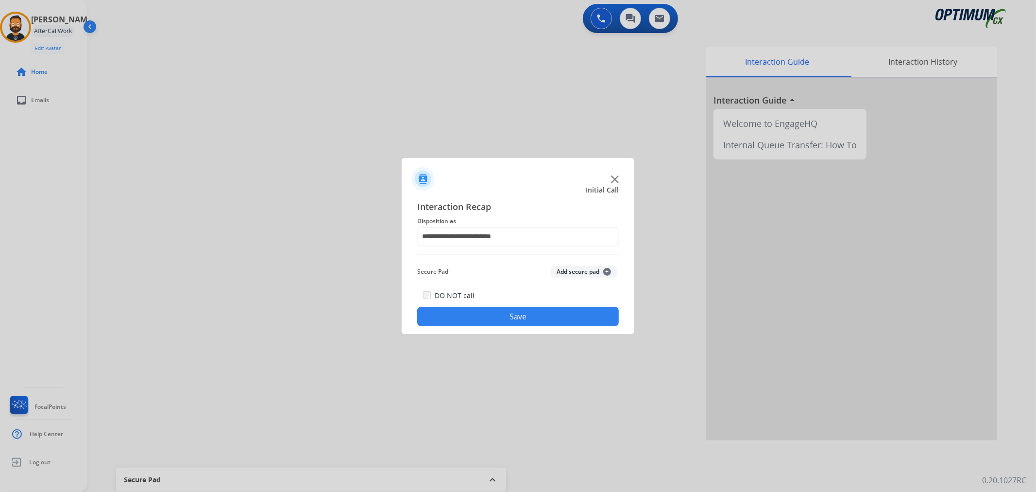
click at [499, 309] on button "Save" at bounding box center [518, 315] width 202 height 19
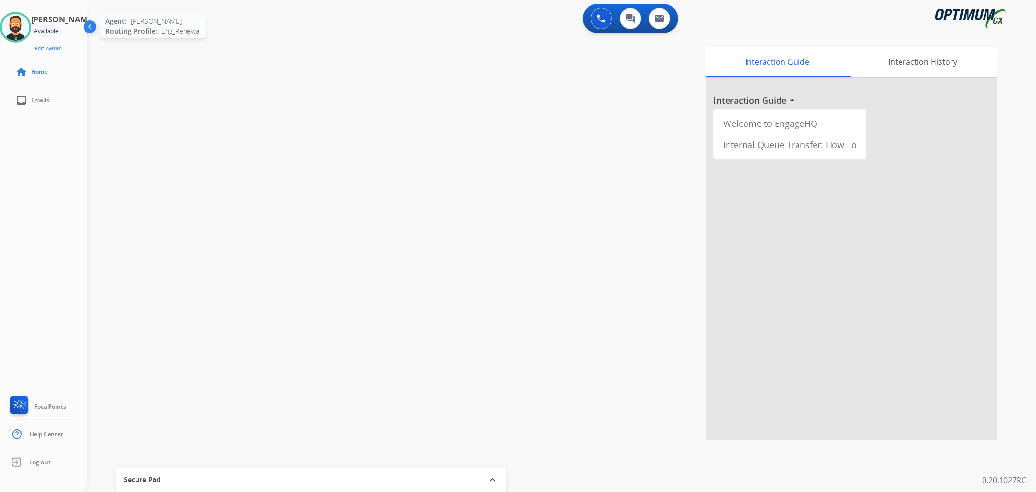
click at [29, 18] on img at bounding box center [15, 27] width 27 height 27
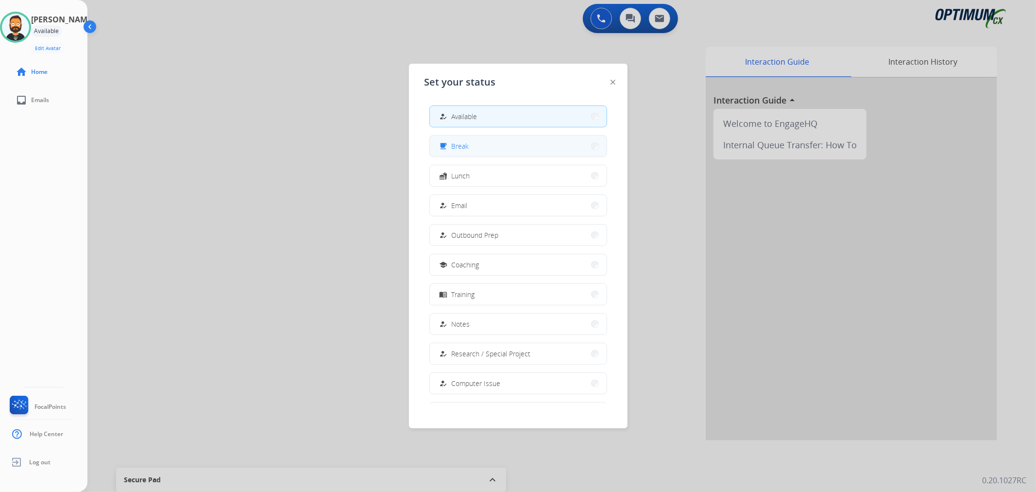
click at [465, 150] on span "Break" at bounding box center [460, 146] width 17 height 10
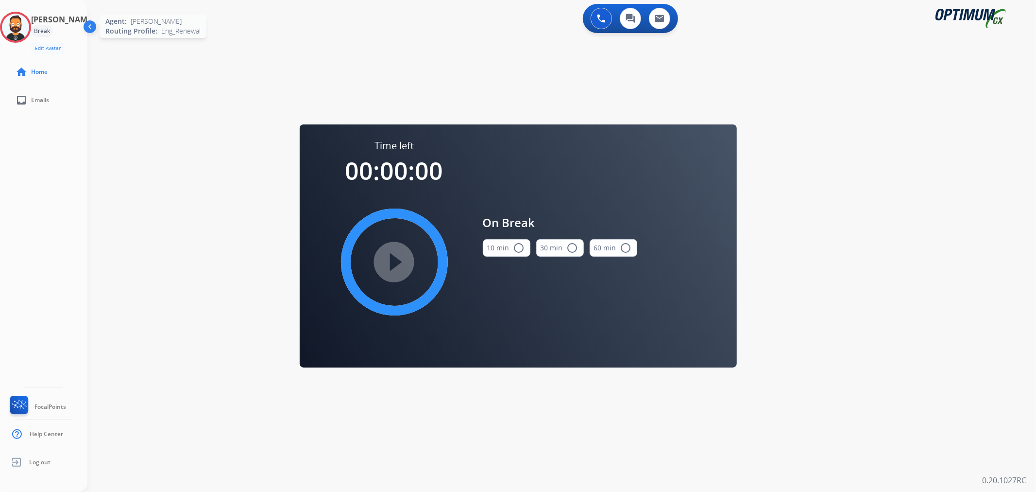
click at [25, 31] on img at bounding box center [15, 27] width 27 height 27
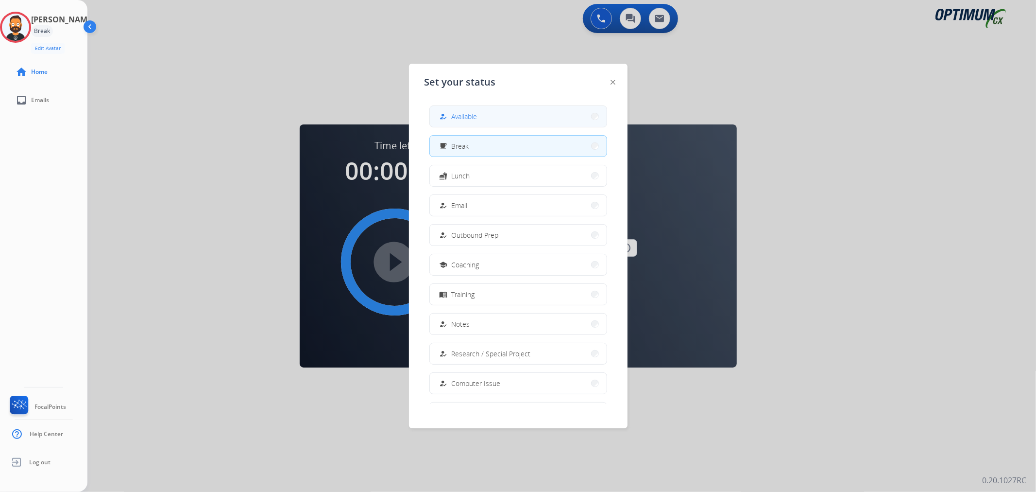
click at [454, 110] on button "how_to_reg Available" at bounding box center [518, 116] width 177 height 21
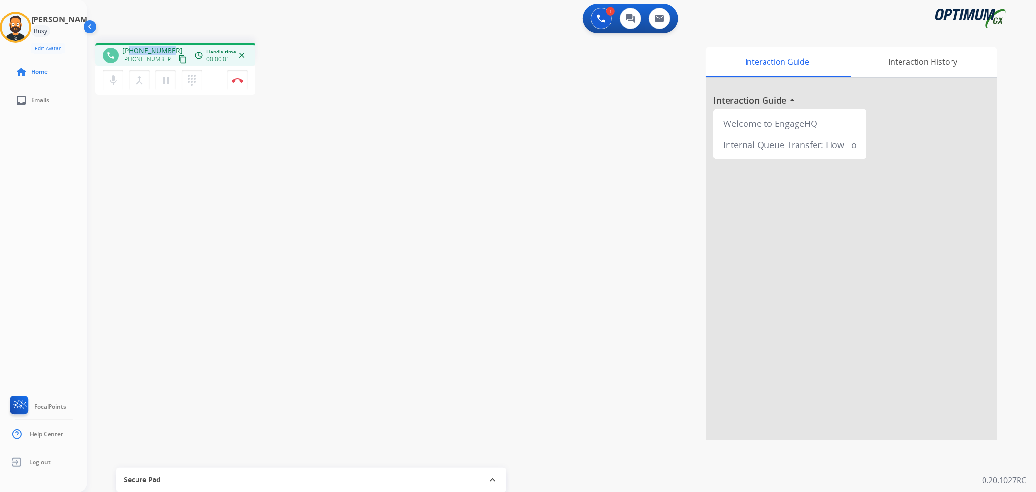
drag, startPoint x: 170, startPoint y: 47, endPoint x: 129, endPoint y: 51, distance: 42.1
click at [129, 51] on div "[PHONE_NUMBER] [PHONE_NUMBER] content_copy" at bounding box center [155, 55] width 66 height 19
copy span "3854152102"
click at [239, 78] on img at bounding box center [238, 80] width 12 height 5
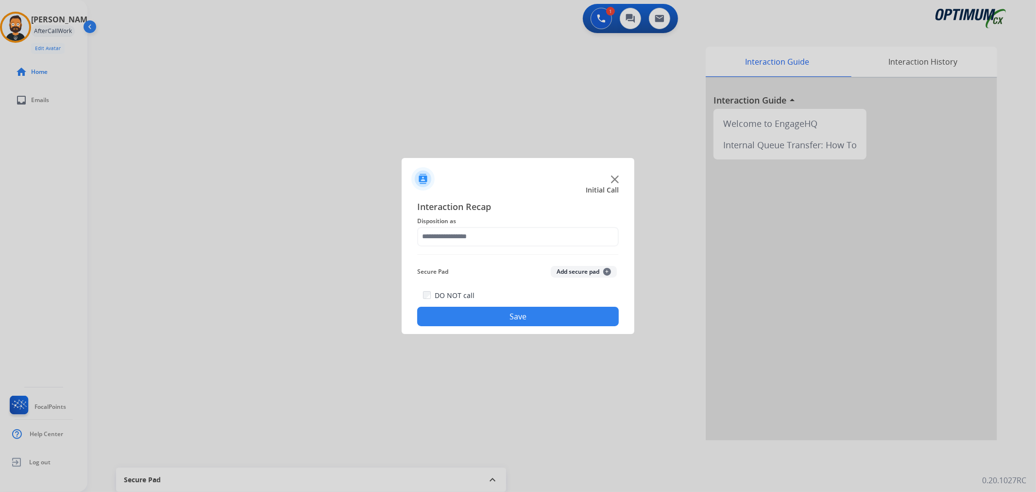
click at [512, 246] on div "Interaction Recap Disposition as Secure Pad Add secure pad + DO NOT call Save" at bounding box center [518, 263] width 202 height 127
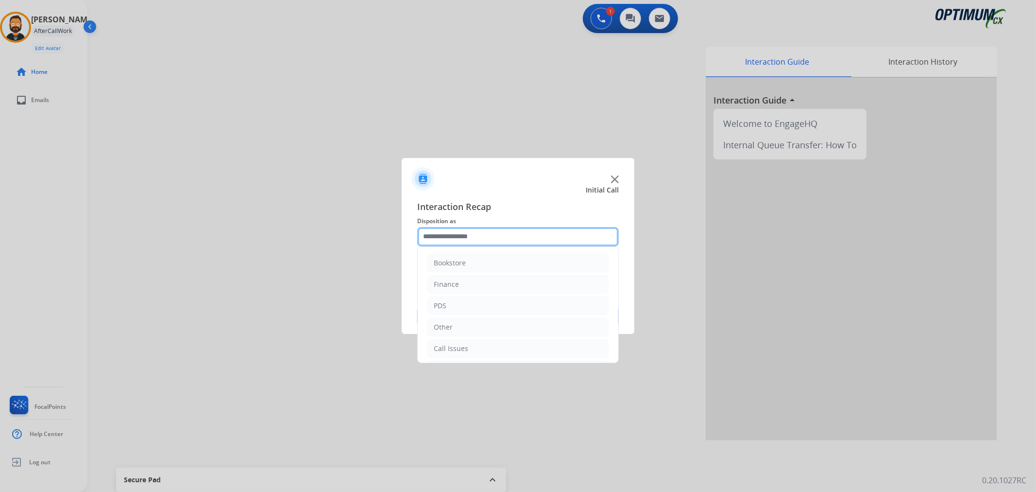
click at [512, 241] on input "text" at bounding box center [518, 236] width 202 height 19
click at [494, 309] on li "Initial Application" at bounding box center [517, 303] width 181 height 18
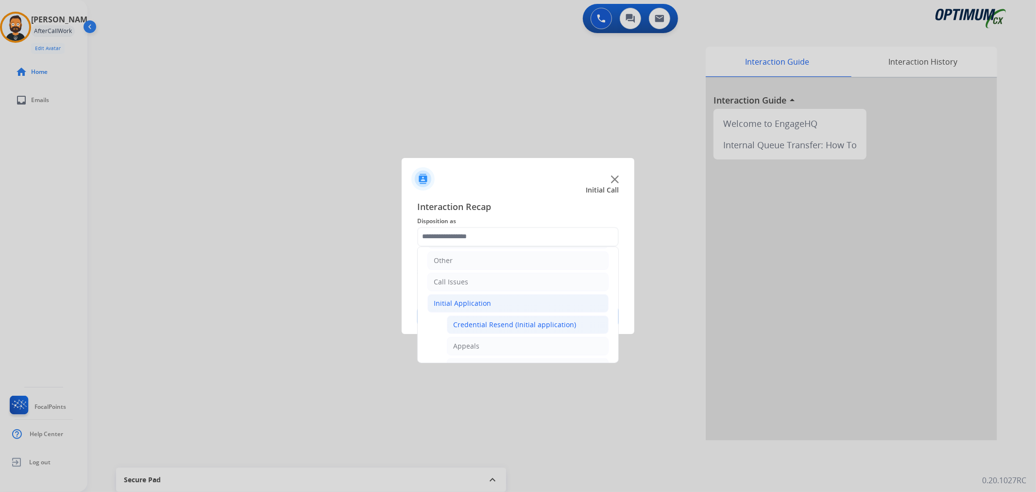
click at [494, 324] on div "Credential Resend (Initial application)" at bounding box center [514, 325] width 123 height 10
type input "**********"
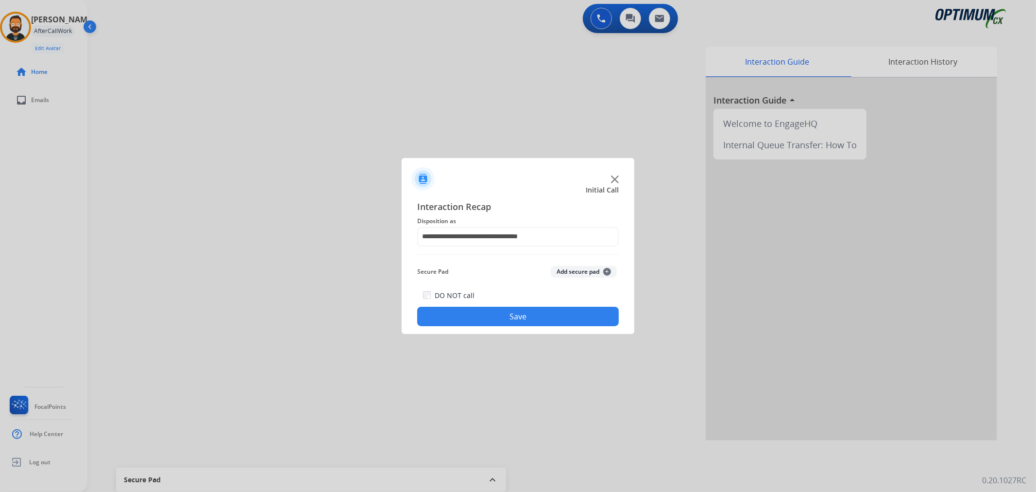
click at [494, 324] on button "Save" at bounding box center [518, 315] width 202 height 19
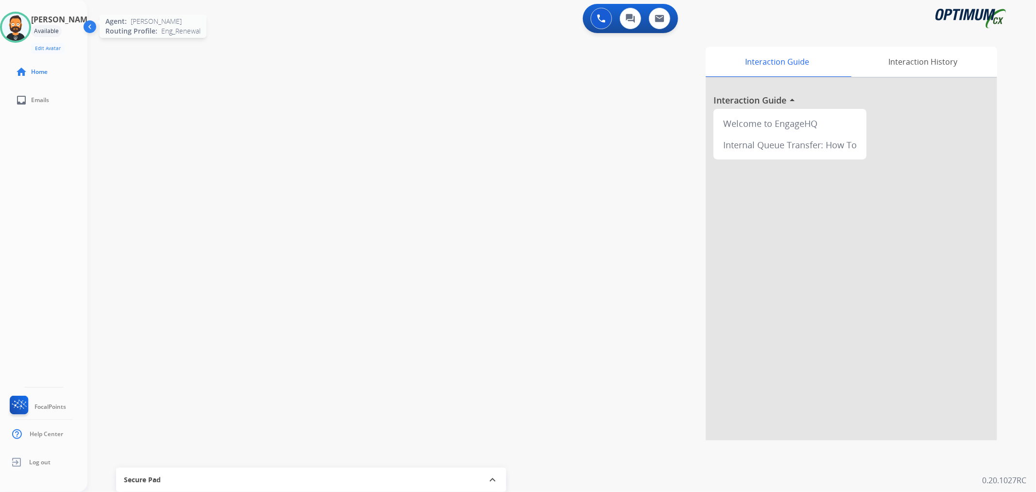
click at [29, 25] on img at bounding box center [15, 27] width 27 height 27
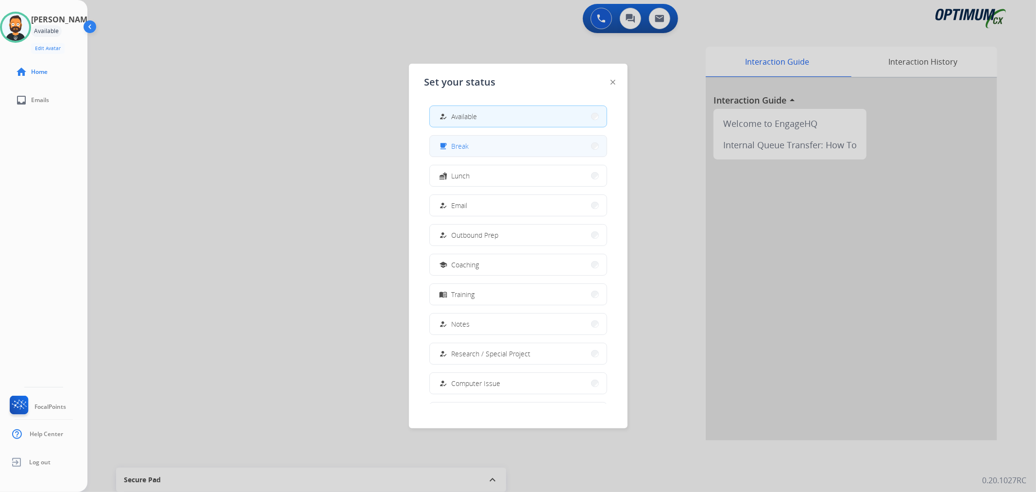
click at [476, 147] on button "free_breakfast Break" at bounding box center [518, 146] width 177 height 21
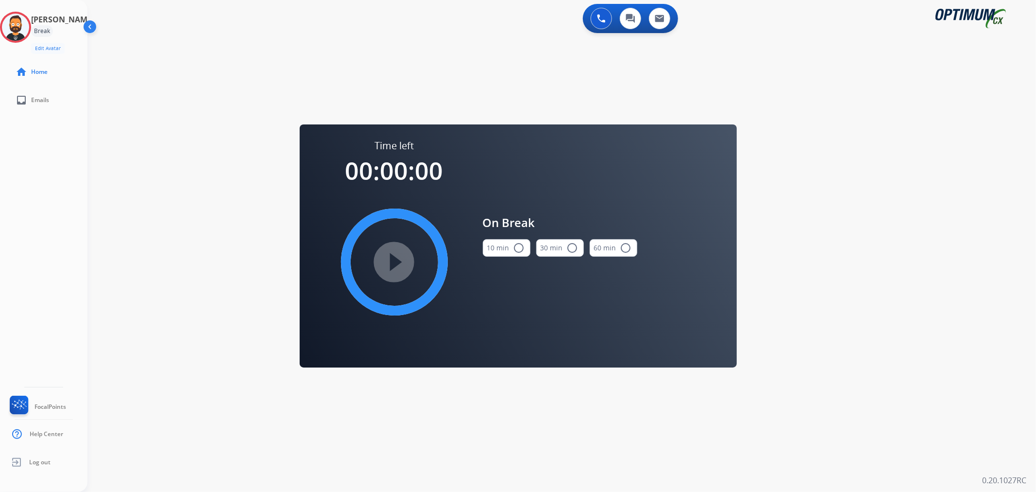
click at [508, 244] on button "10 min radio_button_unchecked" at bounding box center [507, 247] width 48 height 17
click at [391, 256] on mat-icon "play_circle_filled" at bounding box center [395, 262] width 12 height 12
click at [23, 8] on div "[PERSON_NAME] Break Edit Avatar 10:51 Agent: [PERSON_NAME] Profile: Eng_Renewal…" at bounding box center [43, 57] width 87 height 114
click at [30, 40] on circle at bounding box center [15, 27] width 29 height 29
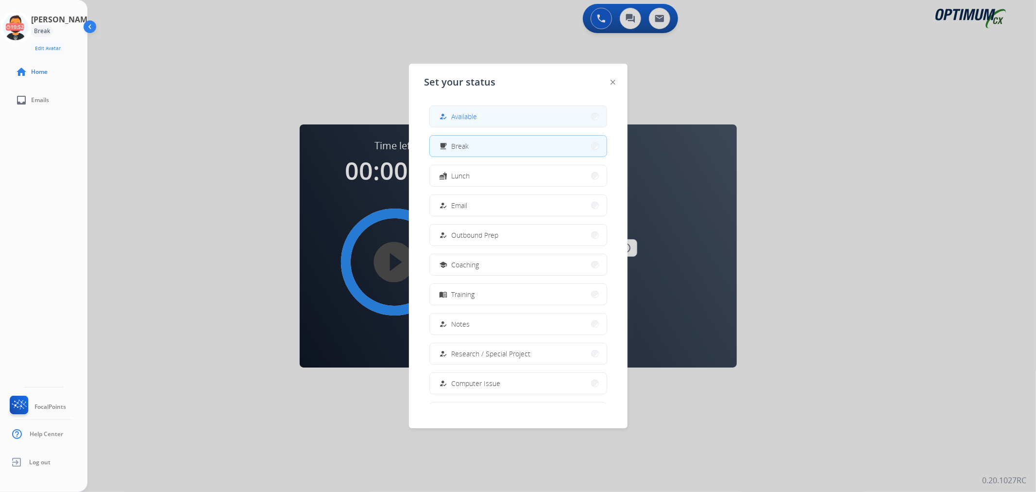
click at [538, 116] on button "how_to_reg Available" at bounding box center [518, 116] width 177 height 21
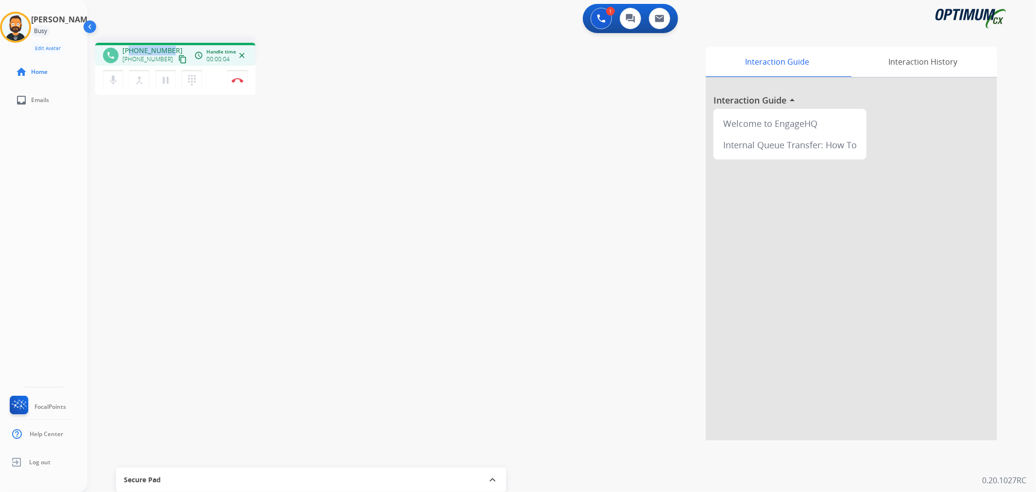
drag, startPoint x: 169, startPoint y: 45, endPoint x: 132, endPoint y: 48, distance: 37.0
click at [132, 48] on div "phone [PHONE_NUMBER] [PHONE_NUMBER] content_copy access_time Call metrics Queue…" at bounding box center [175, 54] width 160 height 23
copy span "6157302549"
click at [237, 81] on img at bounding box center [238, 80] width 12 height 5
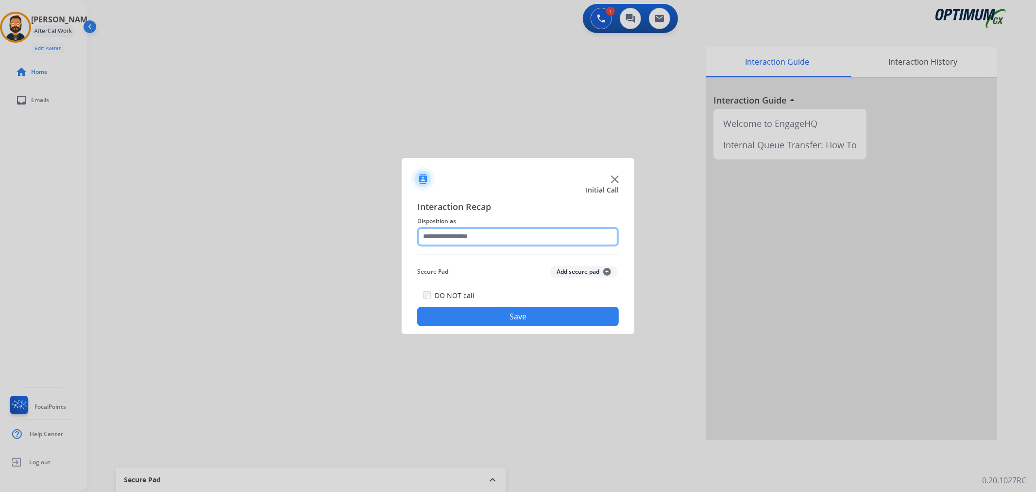
click at [482, 239] on input "text" at bounding box center [518, 236] width 202 height 19
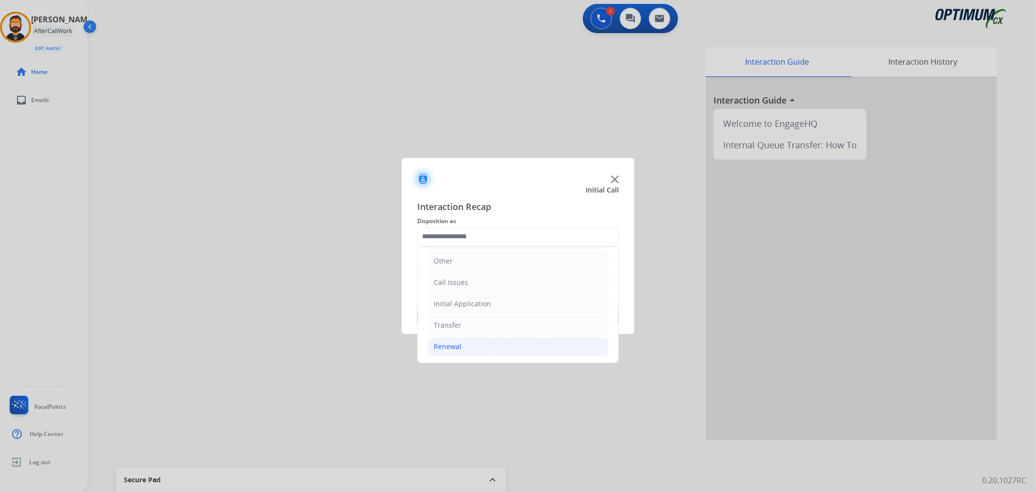
click at [465, 345] on li "Renewal" at bounding box center [517, 346] width 181 height 18
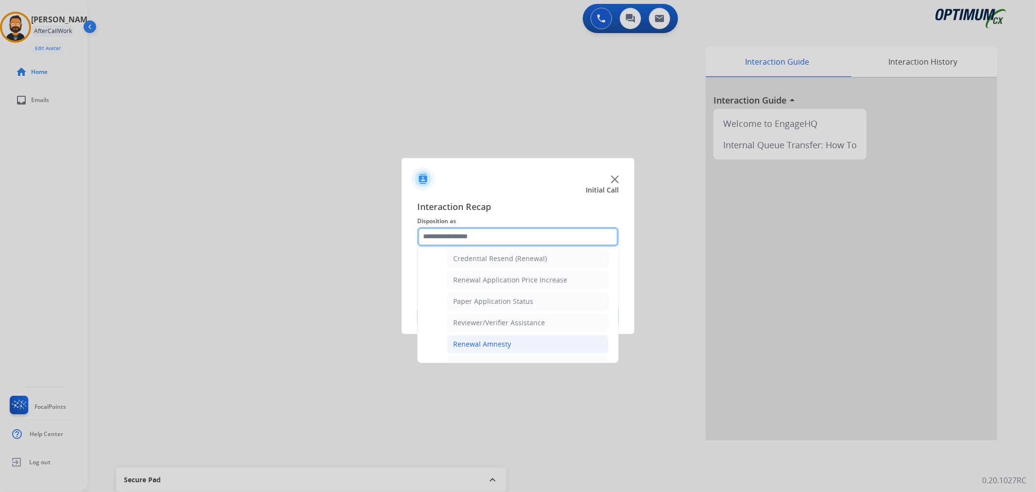
scroll to position [287, 0]
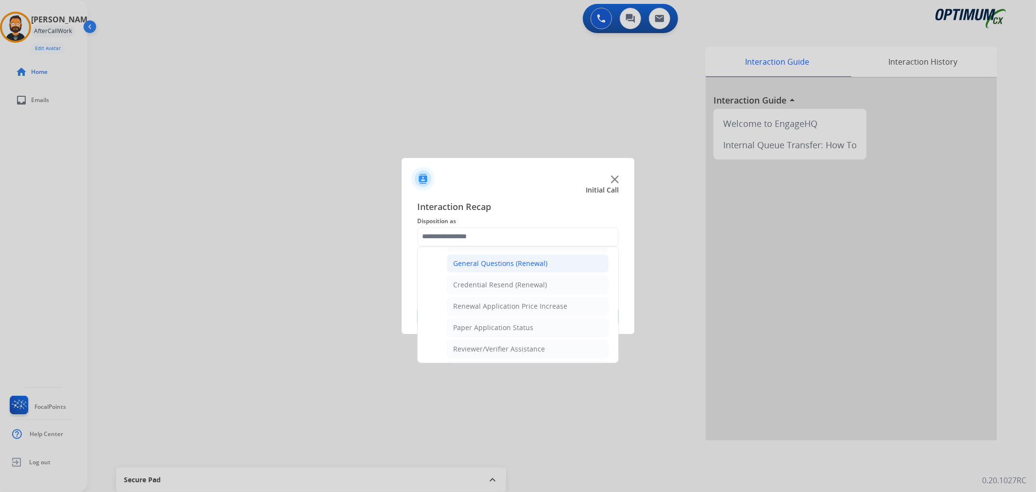
click at [492, 261] on div "General Questions (Renewal)" at bounding box center [500, 263] width 94 height 10
type input "**********"
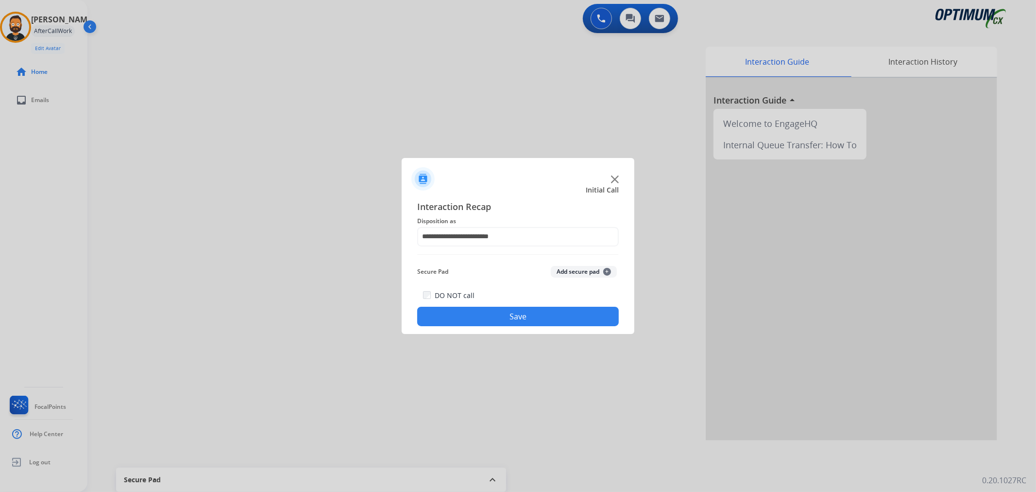
click at [486, 314] on button "Save" at bounding box center [518, 315] width 202 height 19
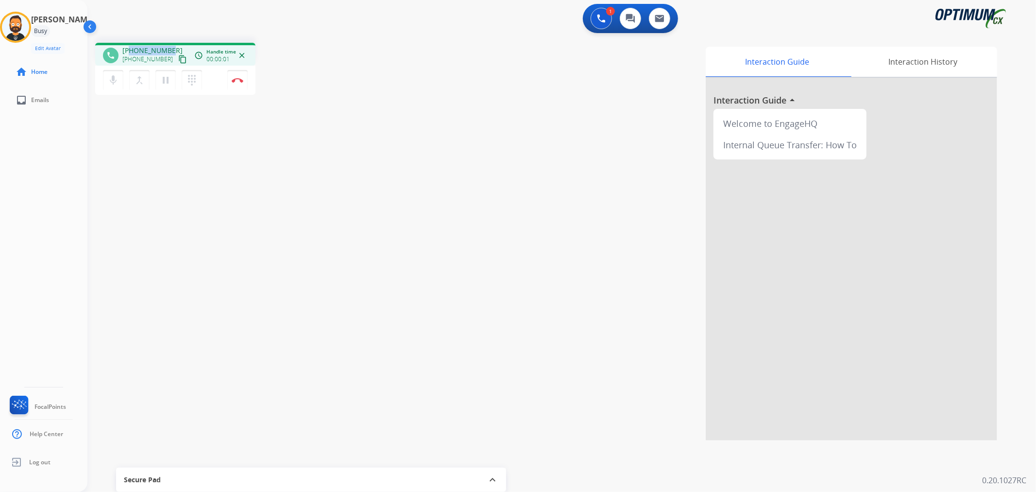
drag, startPoint x: 170, startPoint y: 45, endPoint x: 128, endPoint y: 50, distance: 42.0
click at [128, 50] on div "[PHONE_NUMBER] [PHONE_NUMBER] content_copy" at bounding box center [155, 55] width 66 height 19
click at [239, 78] on img at bounding box center [238, 80] width 12 height 5
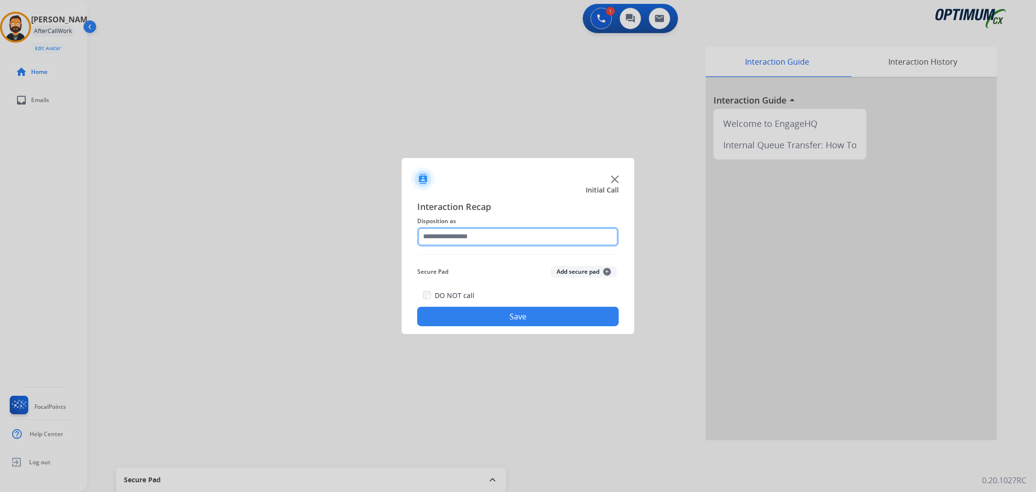
click at [473, 232] on input "text" at bounding box center [518, 236] width 202 height 19
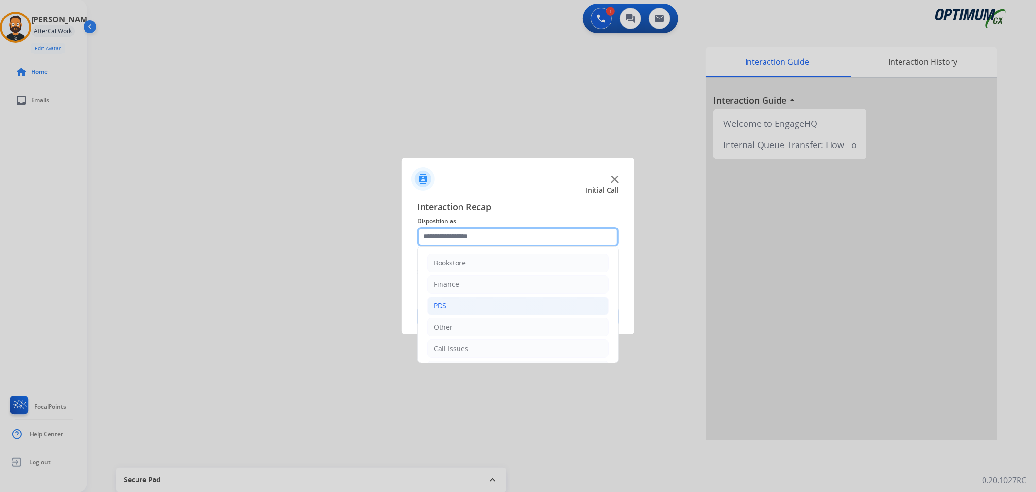
scroll to position [67, 0]
click at [489, 304] on li "Initial Application" at bounding box center [517, 303] width 181 height 18
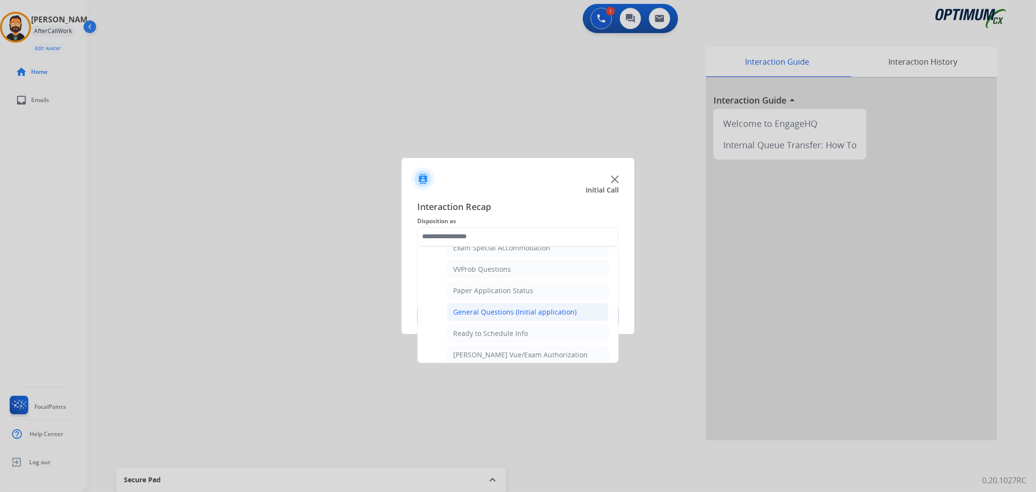
click at [526, 309] on div "General Questions (Initial application)" at bounding box center [514, 312] width 123 height 10
type input "**********"
click at [526, 309] on button "Save" at bounding box center [518, 315] width 202 height 19
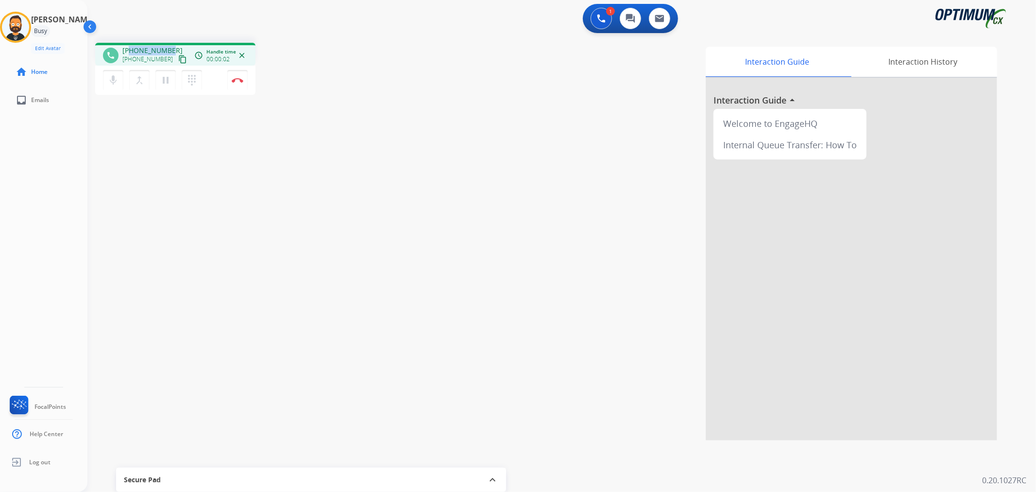
drag, startPoint x: 170, startPoint y: 46, endPoint x: 130, endPoint y: 51, distance: 40.1
click at [130, 51] on div "[PHONE_NUMBER] [PHONE_NUMBER] content_copy" at bounding box center [155, 55] width 66 height 19
click at [240, 81] on img at bounding box center [238, 80] width 12 height 5
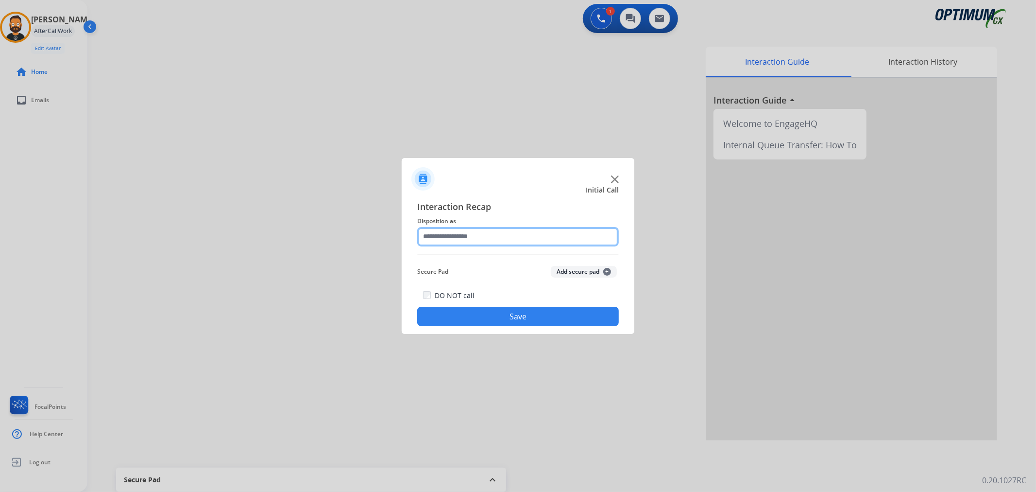
click at [457, 241] on input "text" at bounding box center [518, 236] width 202 height 19
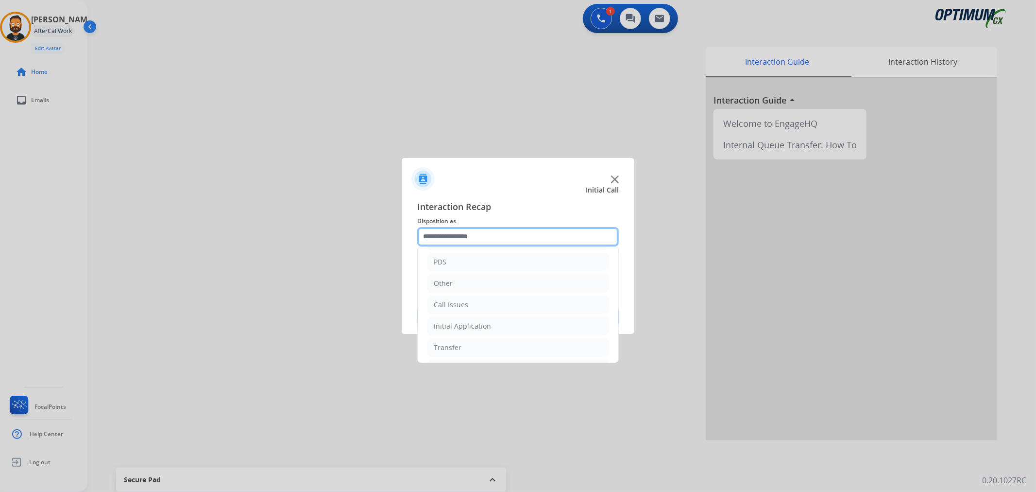
scroll to position [67, 0]
click at [478, 351] on li "Renewal" at bounding box center [517, 346] width 181 height 18
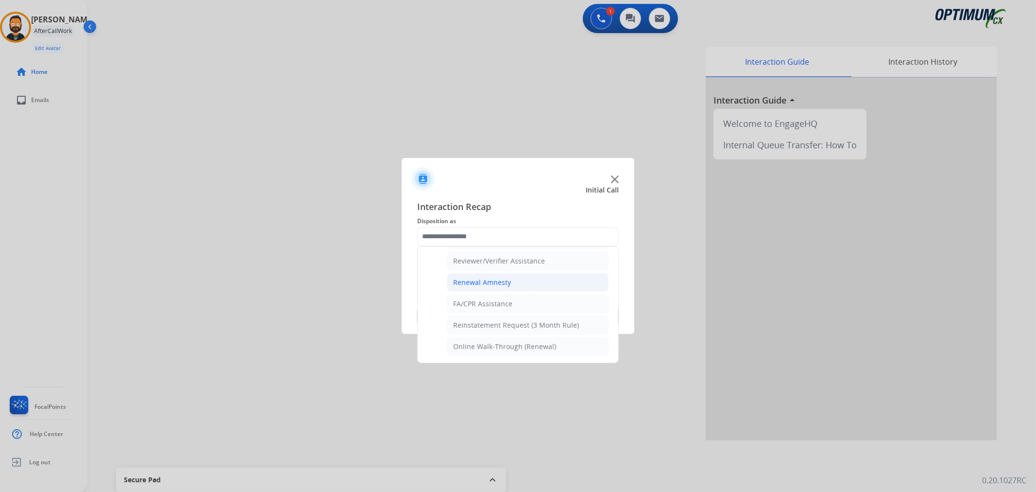
click at [483, 282] on div "Renewal Amnesty" at bounding box center [482, 282] width 58 height 10
type input "**********"
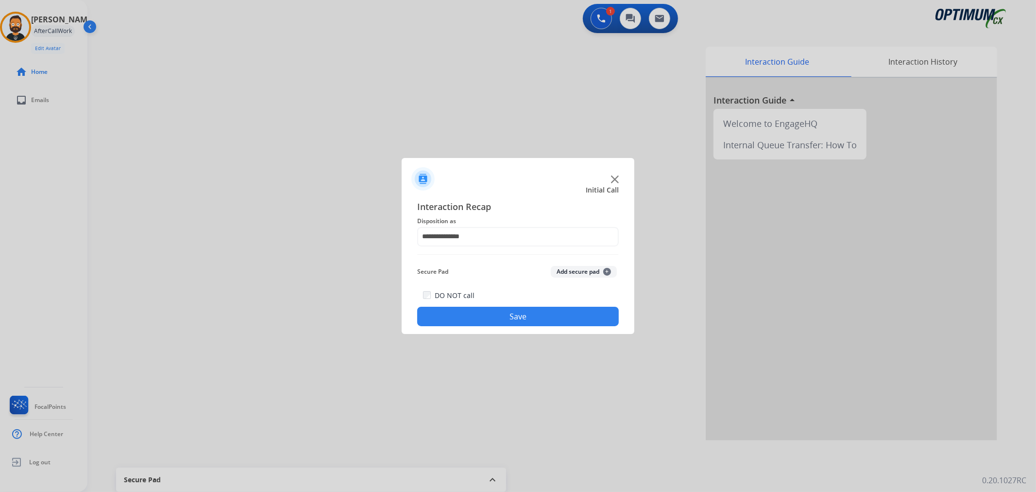
click at [483, 309] on button "Save" at bounding box center [518, 315] width 202 height 19
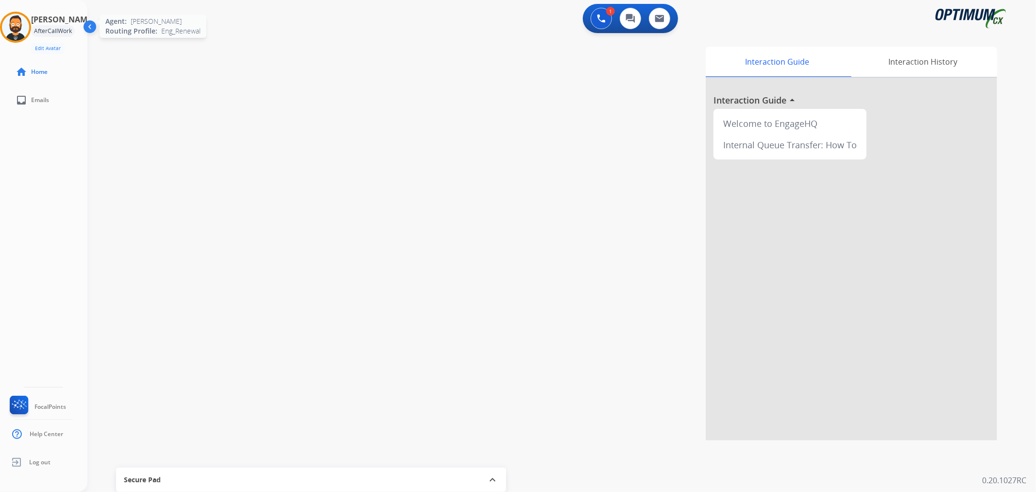
click at [15, 14] on img at bounding box center [15, 27] width 27 height 27
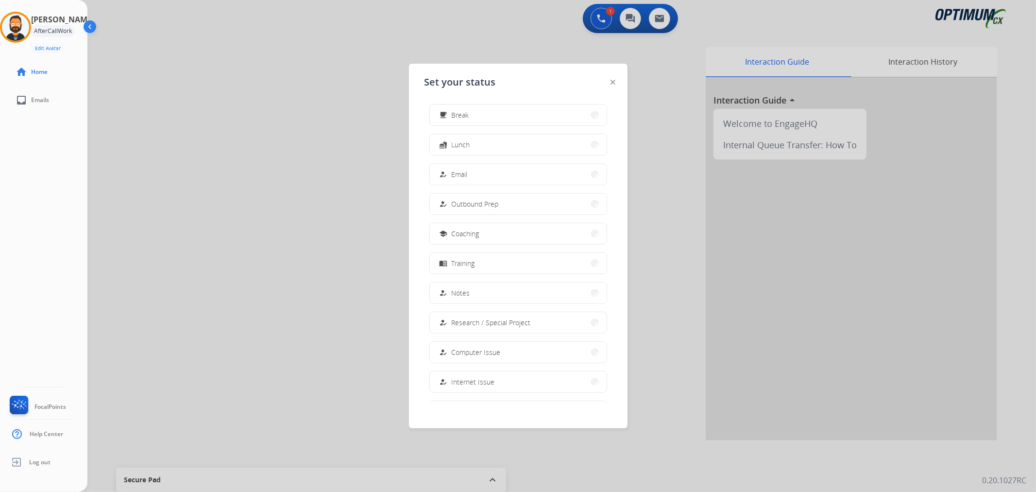
scroll to position [91, 0]
click at [482, 376] on button "work_off Offline" at bounding box center [518, 381] width 177 height 21
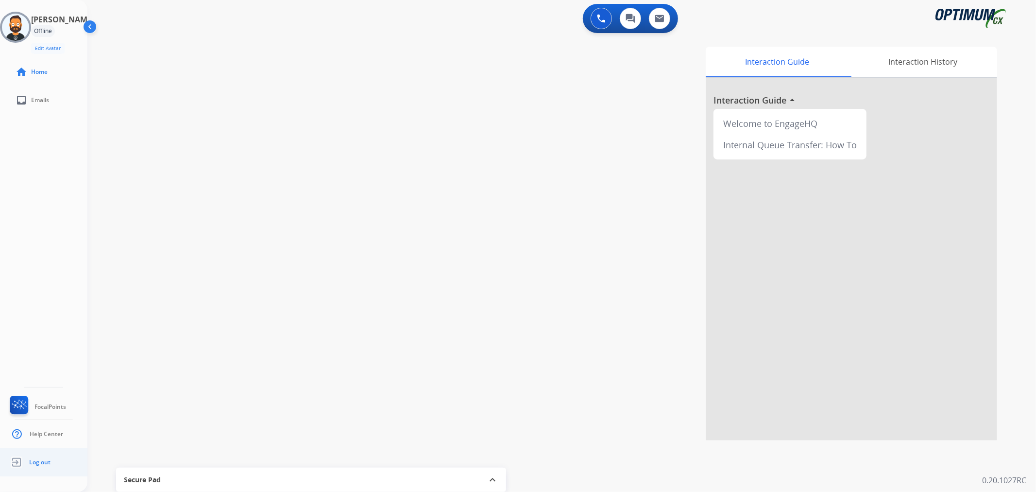
click at [47, 457] on link "Log out" at bounding box center [29, 462] width 43 height 18
